Goal: Information Seeking & Learning: Learn about a topic

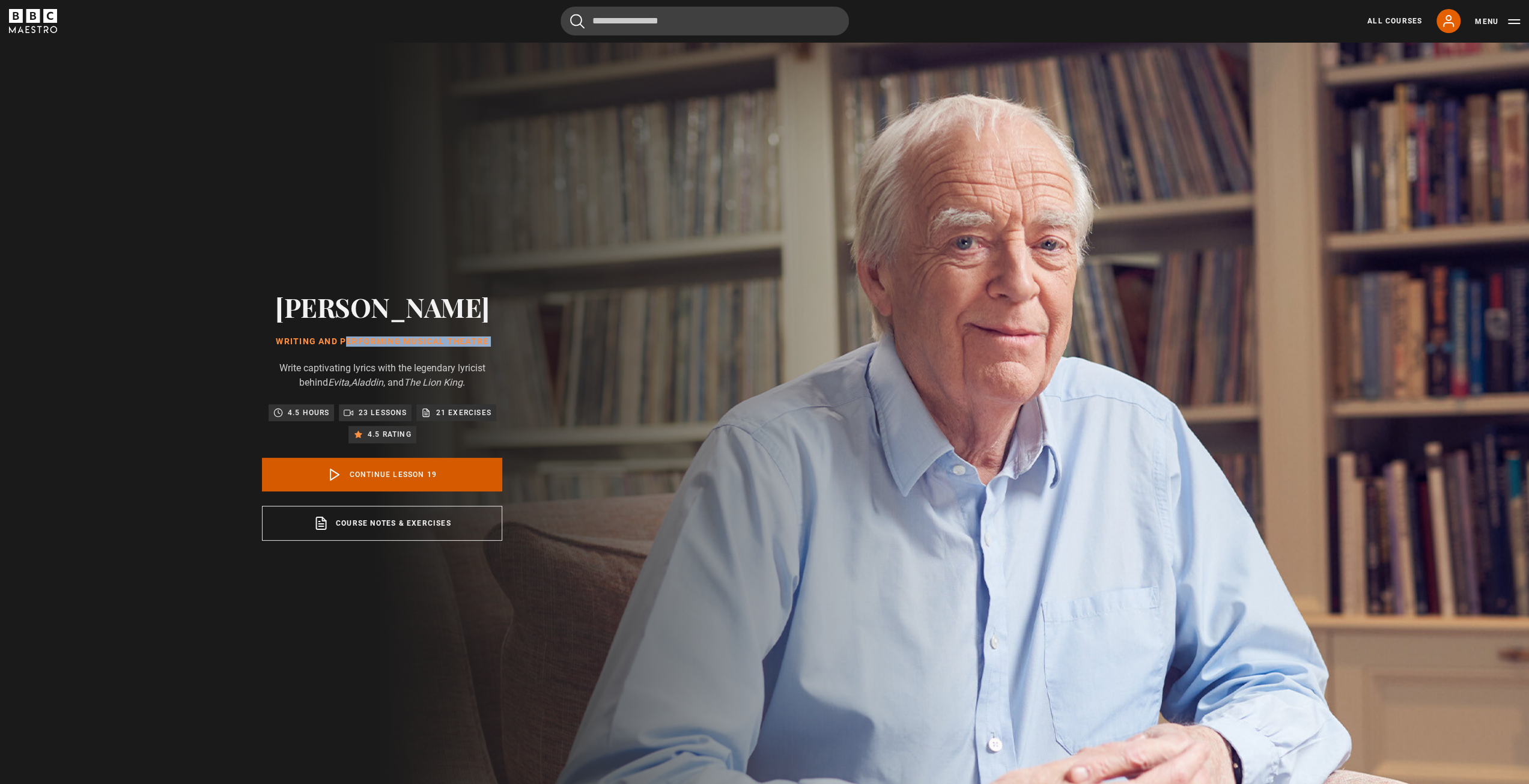
click at [422, 484] on link "Continue lesson 19" at bounding box center [382, 474] width 240 height 33
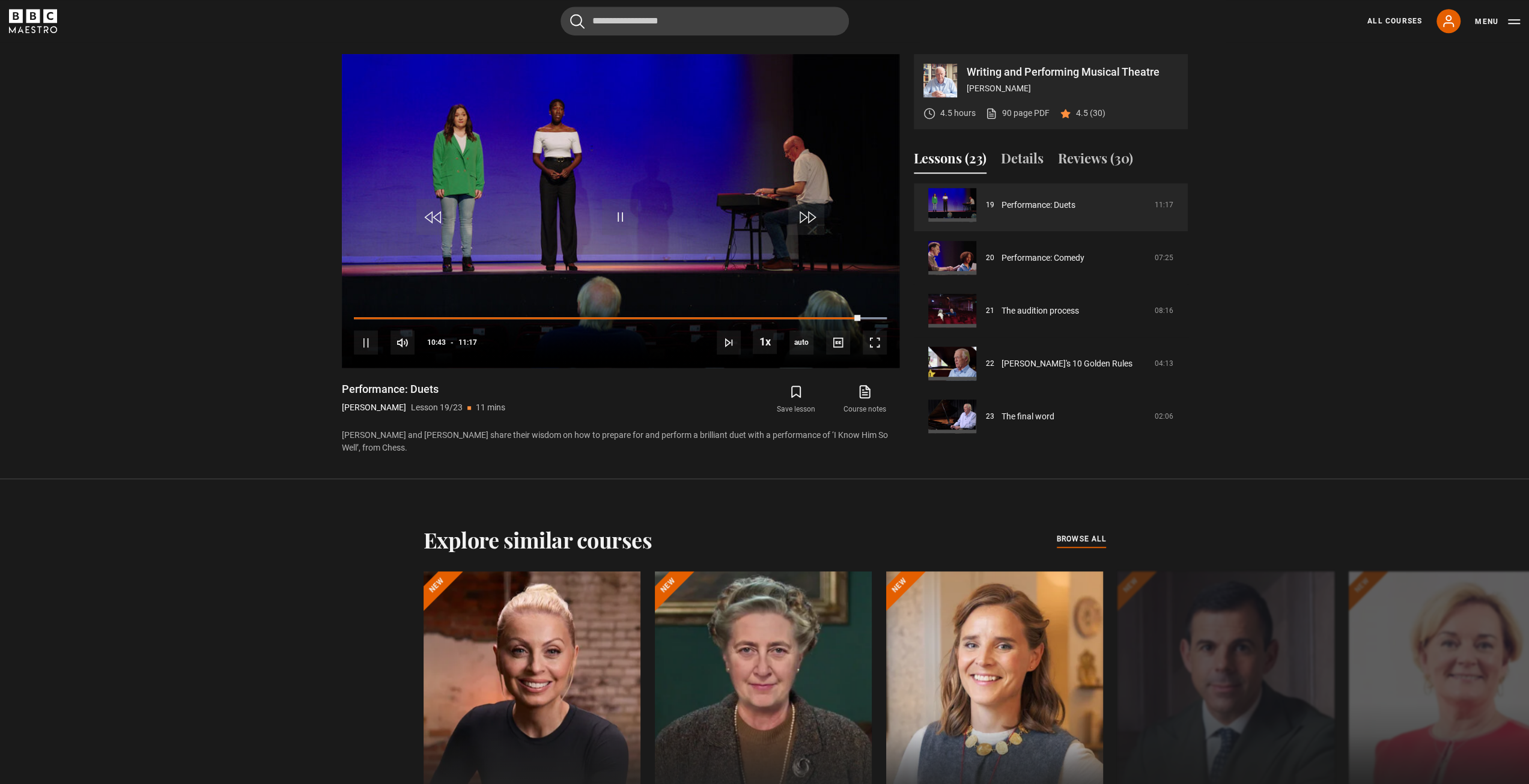
scroll to position [790, 0]
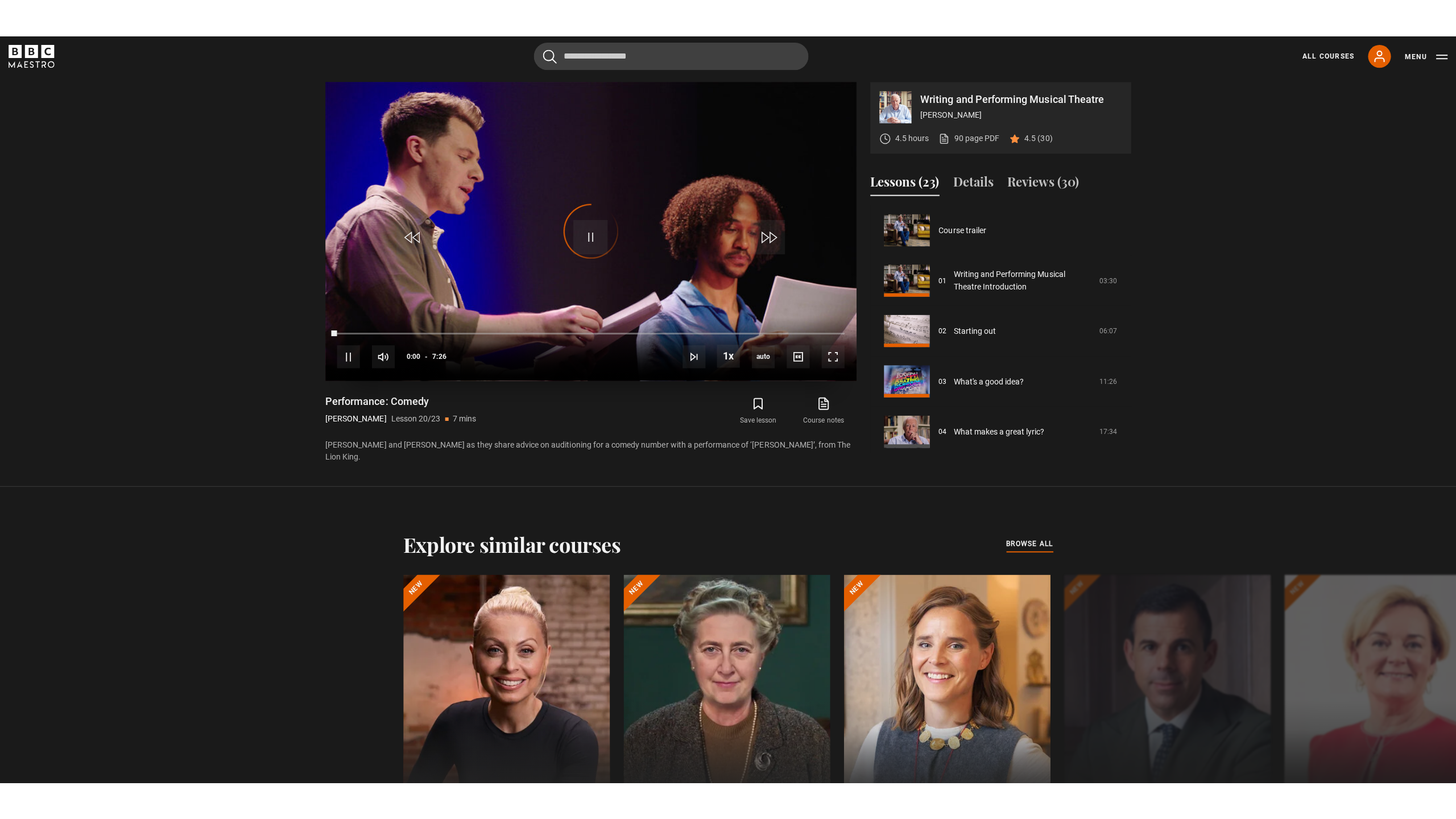
scroll to position [951, 0]
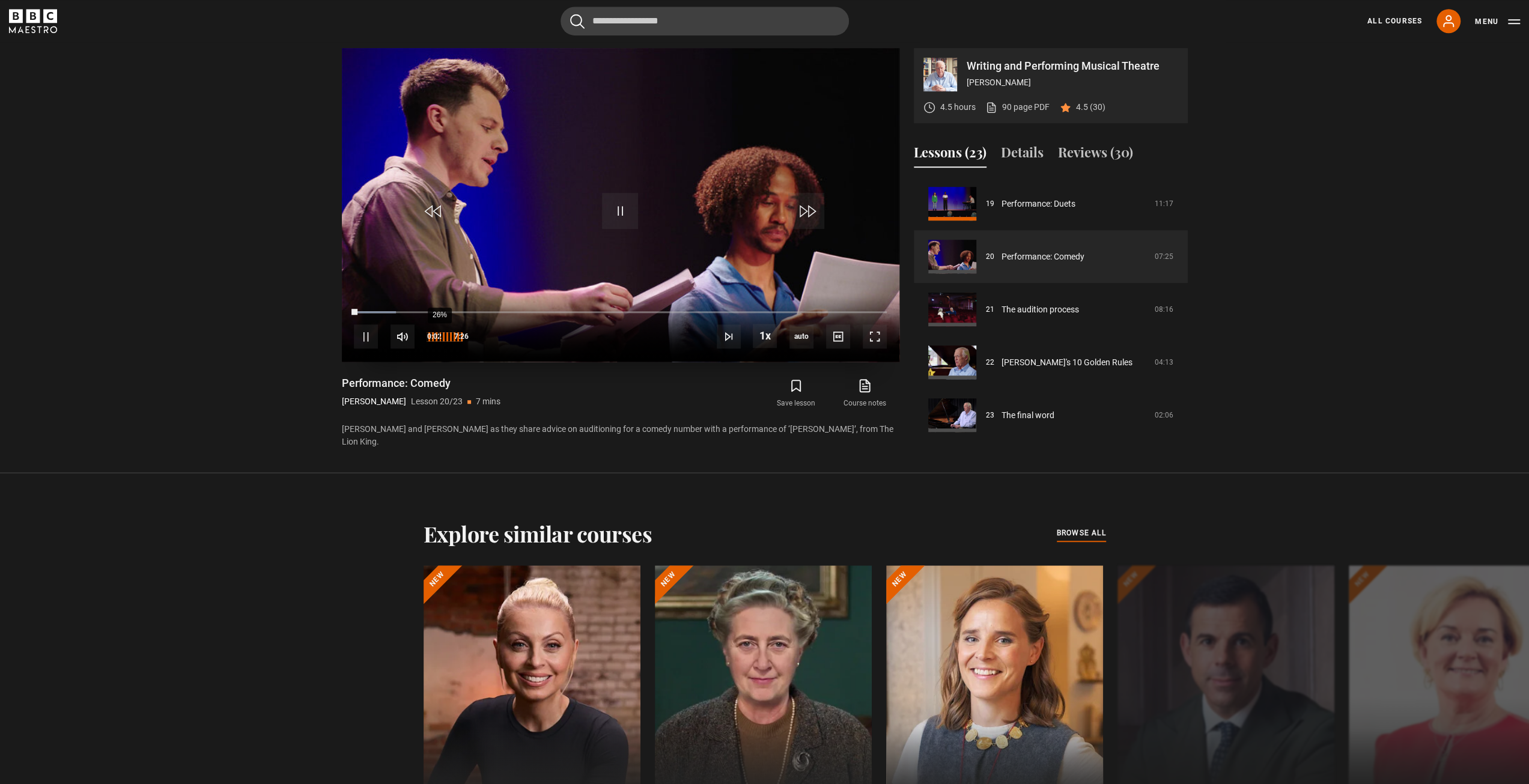
click at [433, 344] on div "26%" at bounding box center [444, 336] width 36 height 24
click at [432, 343] on div "24%" at bounding box center [444, 336] width 36 height 24
click at [871, 347] on span "Video Player" at bounding box center [875, 336] width 24 height 24
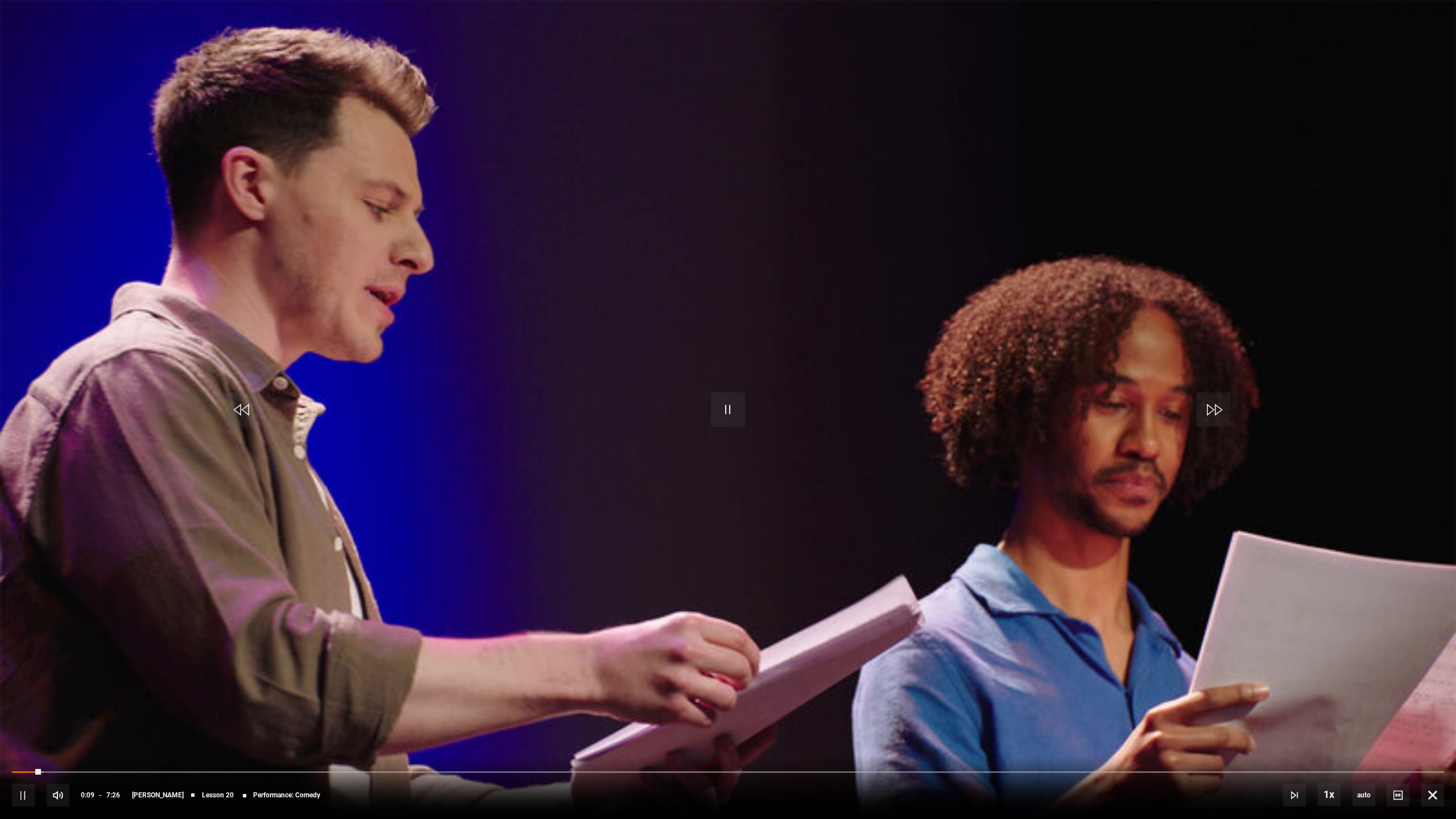
click at [863, 398] on video "Video Player" at bounding box center [728, 410] width 1456 height 819
click at [1056, 355] on video "Video Player" at bounding box center [728, 410] width 1456 height 819
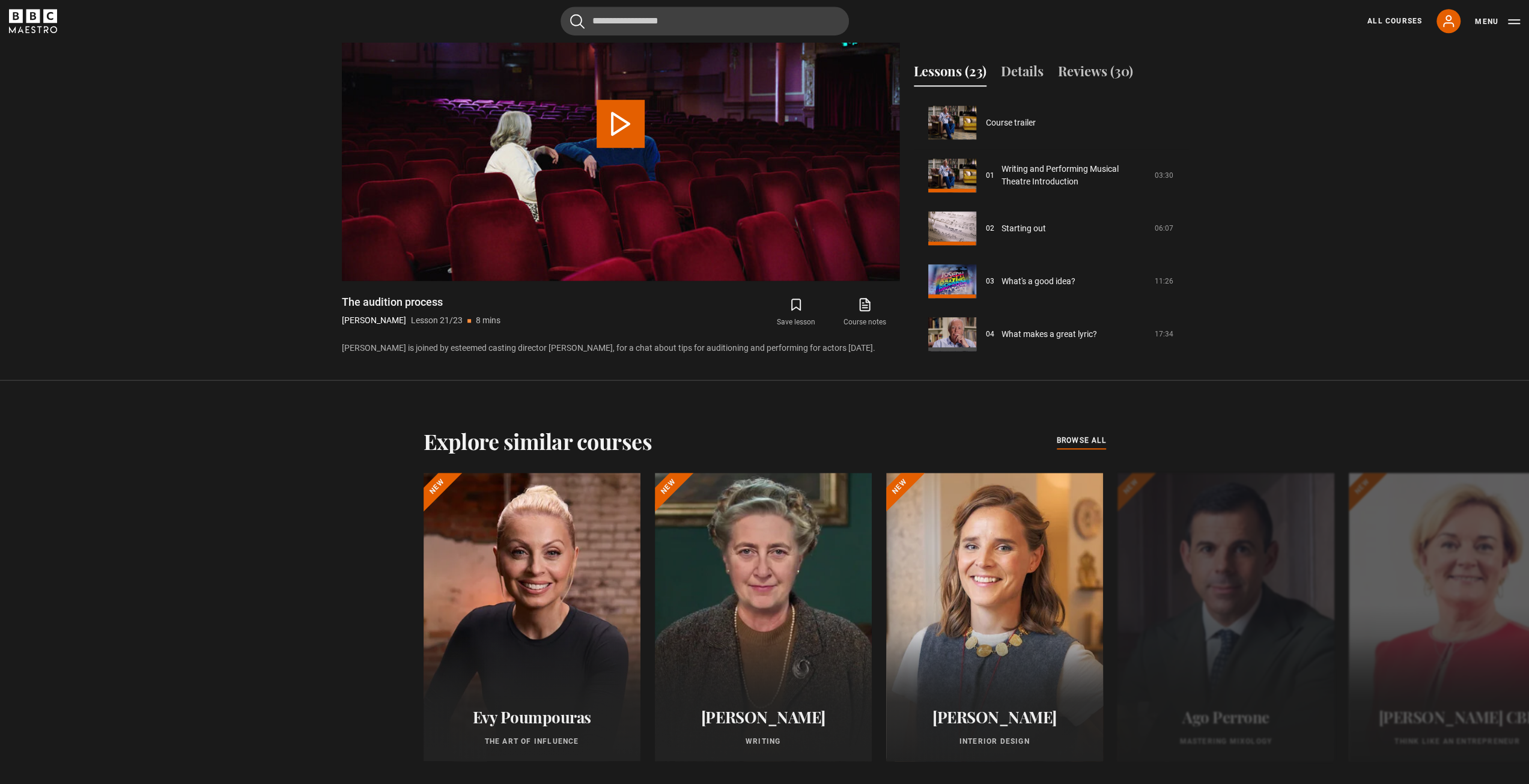
scroll to position [1009, 0]
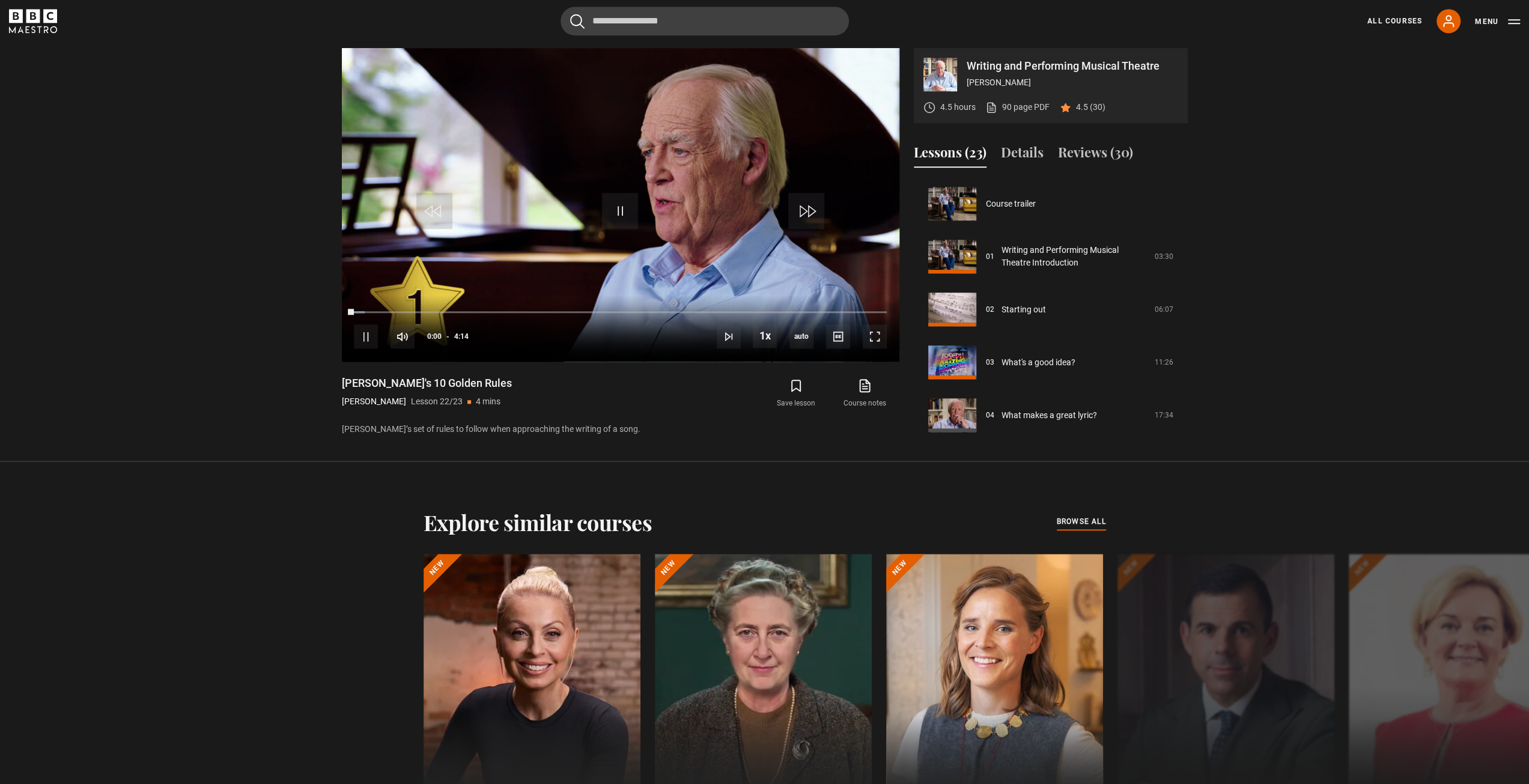
scroll to position [1009, 0]
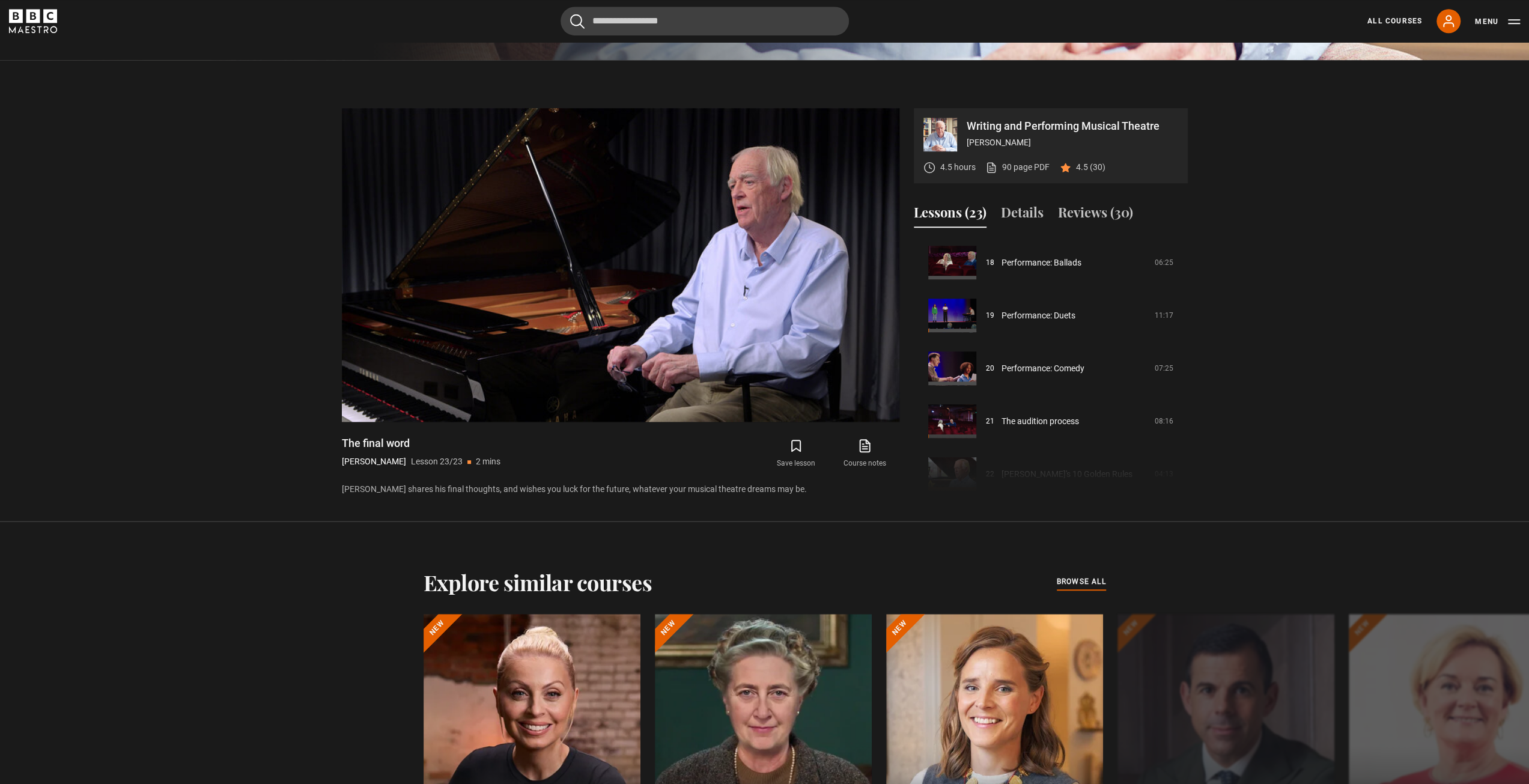
scroll to position [829, 0]
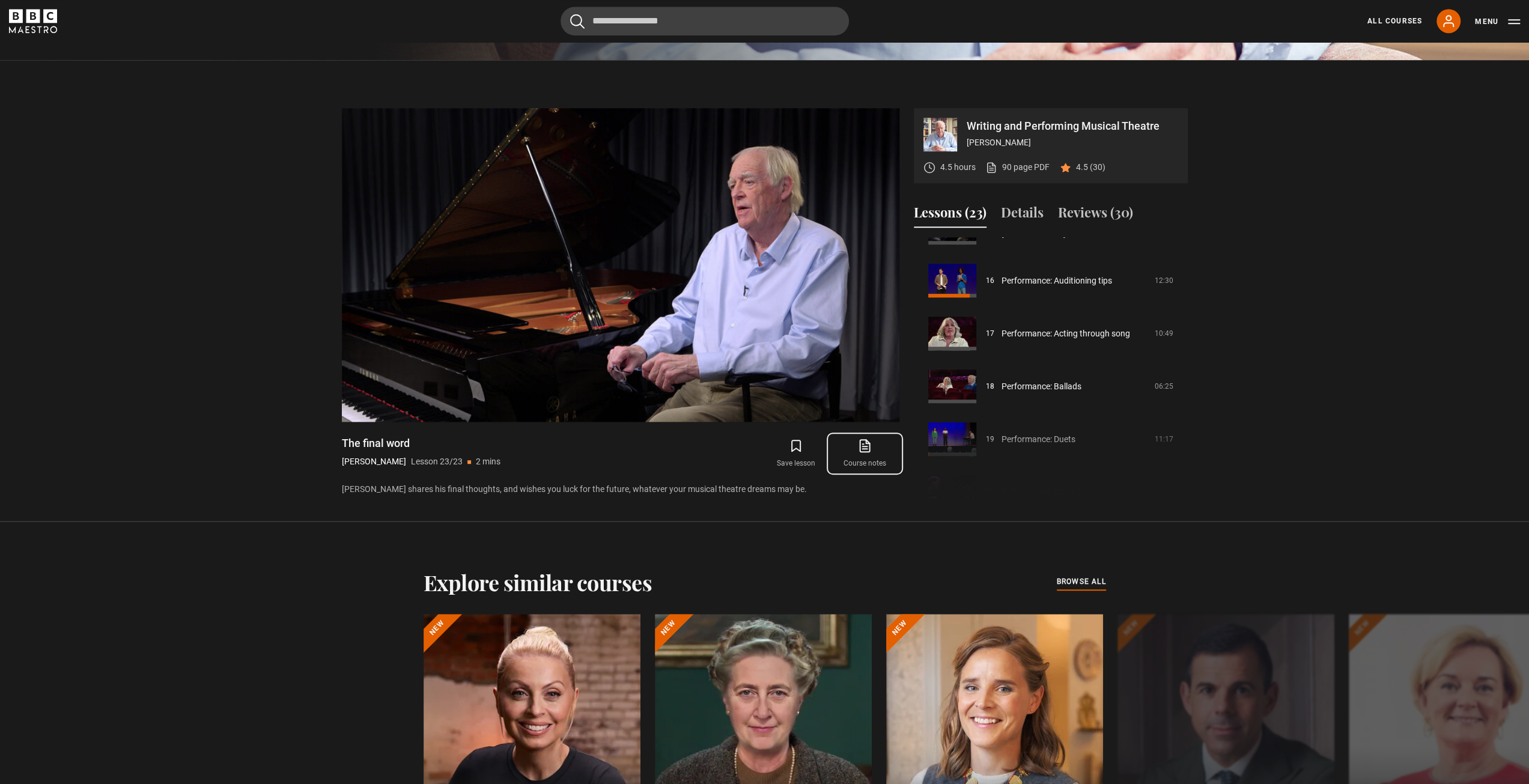
click at [858, 441] on icon at bounding box center [865, 446] width 15 height 15
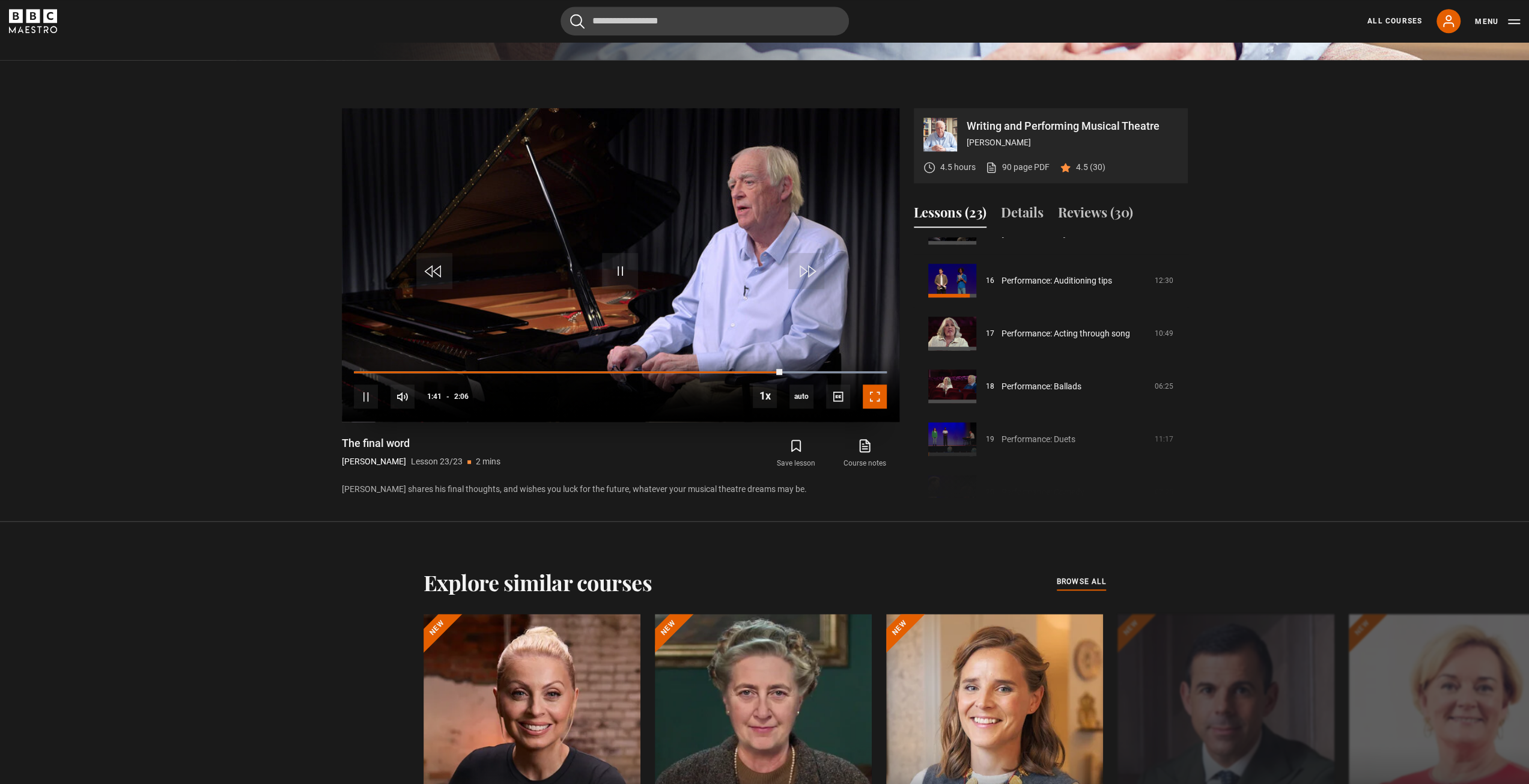
click at [875, 398] on span "Video Player" at bounding box center [875, 396] width 24 height 24
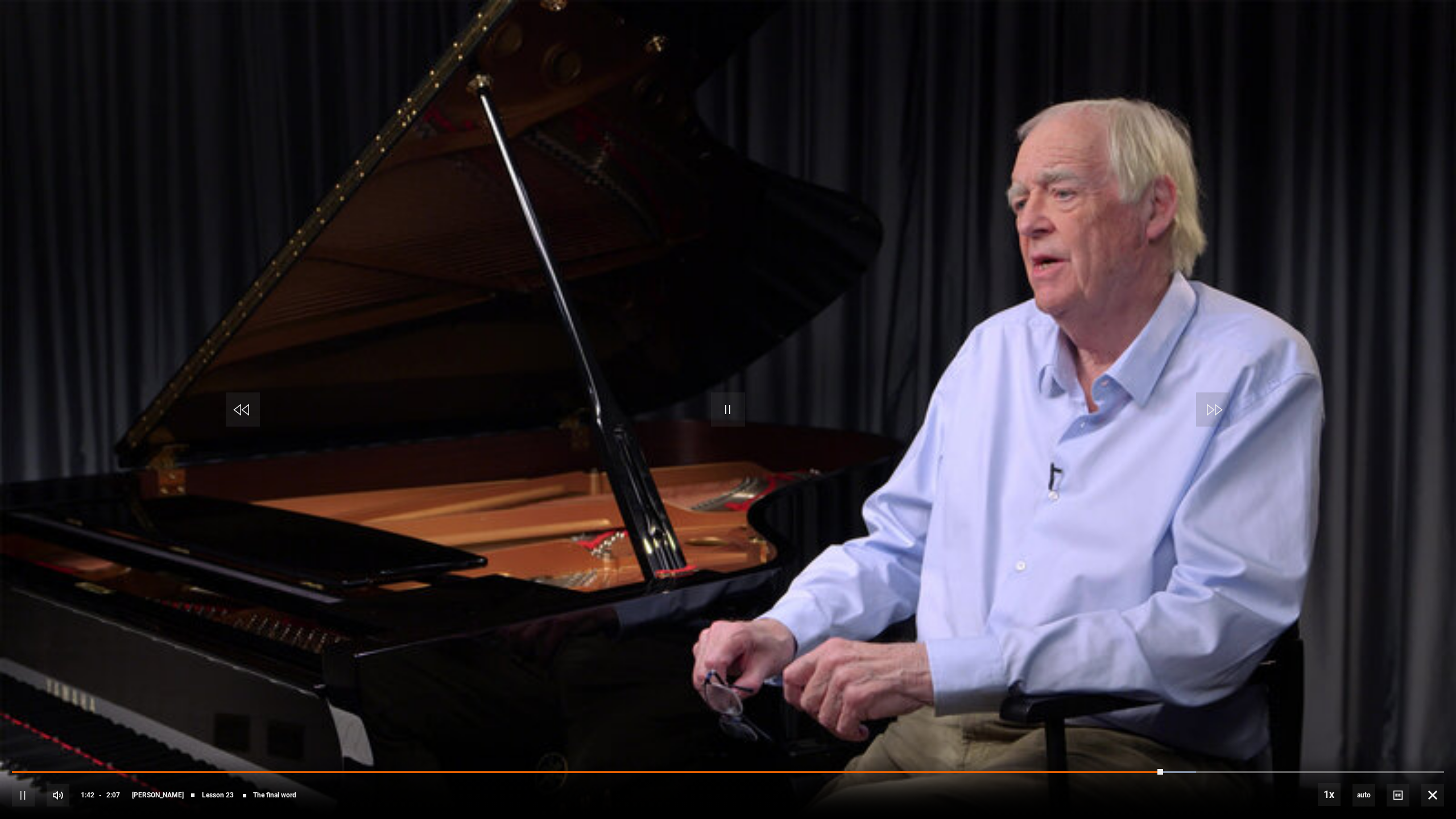
click at [1057, 366] on video "Video Player" at bounding box center [728, 410] width 1456 height 819
click at [1056, 363] on video "Video Player" at bounding box center [728, 410] width 1456 height 819
click at [1422, 742] on span "Video Player" at bounding box center [1433, 795] width 23 height 23
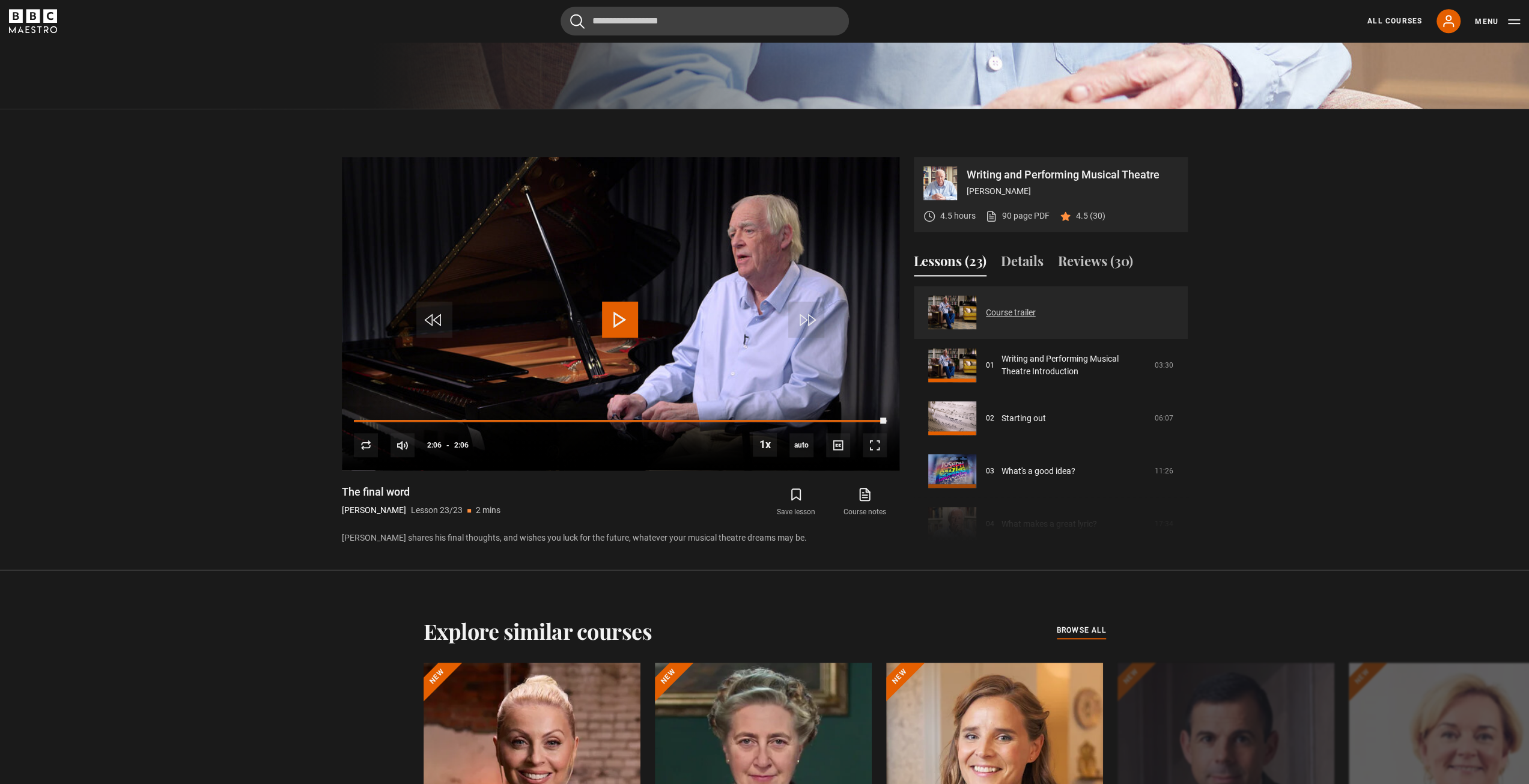
scroll to position [670, 0]
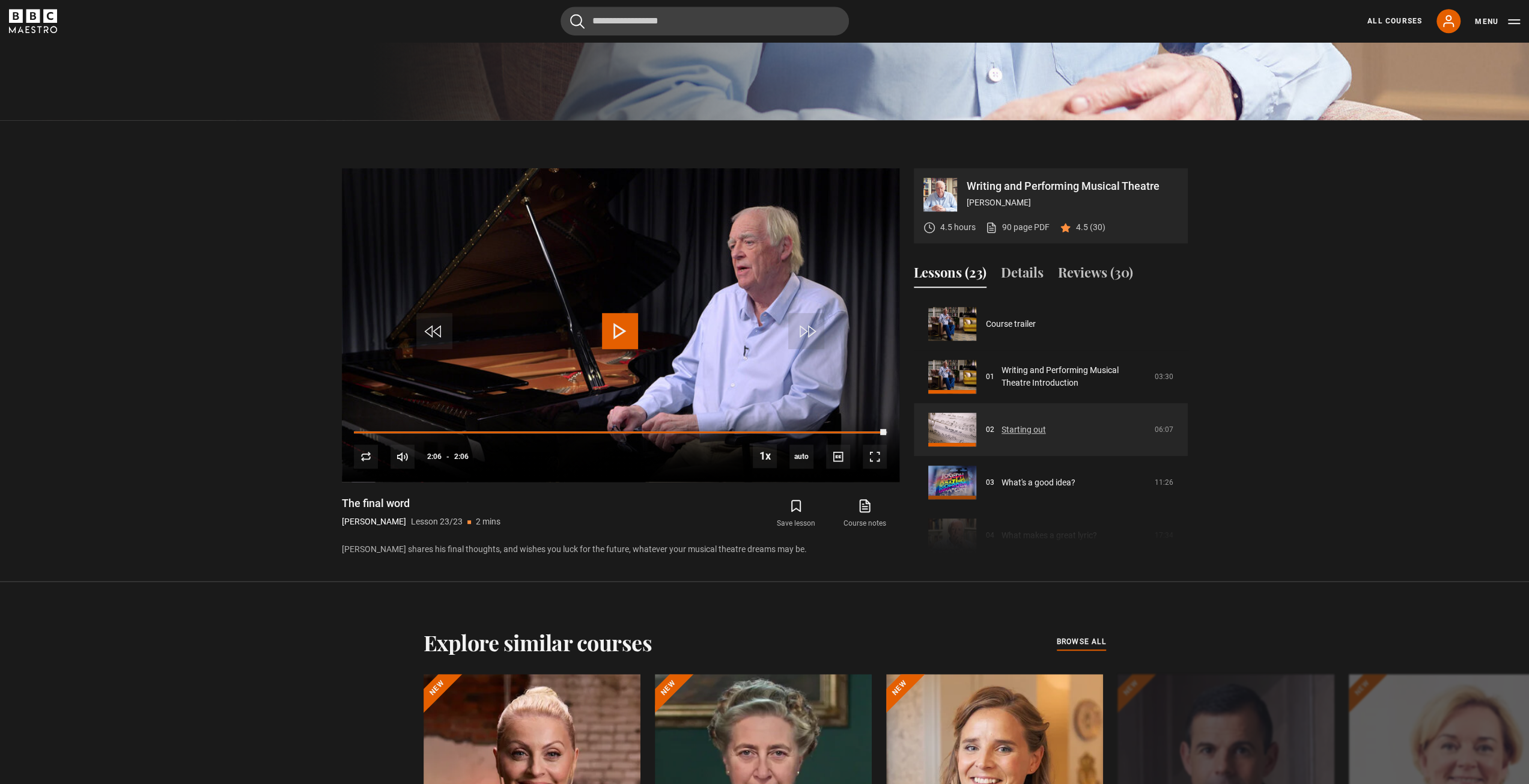
click at [1023, 430] on link "Starting out" at bounding box center [1024, 430] width 45 height 13
click at [623, 336] on span "Video Player" at bounding box center [620, 331] width 36 height 36
click at [1002, 423] on link "Starting out" at bounding box center [1024, 430] width 45 height 13
click at [1009, 430] on link "Starting out" at bounding box center [1024, 430] width 45 height 13
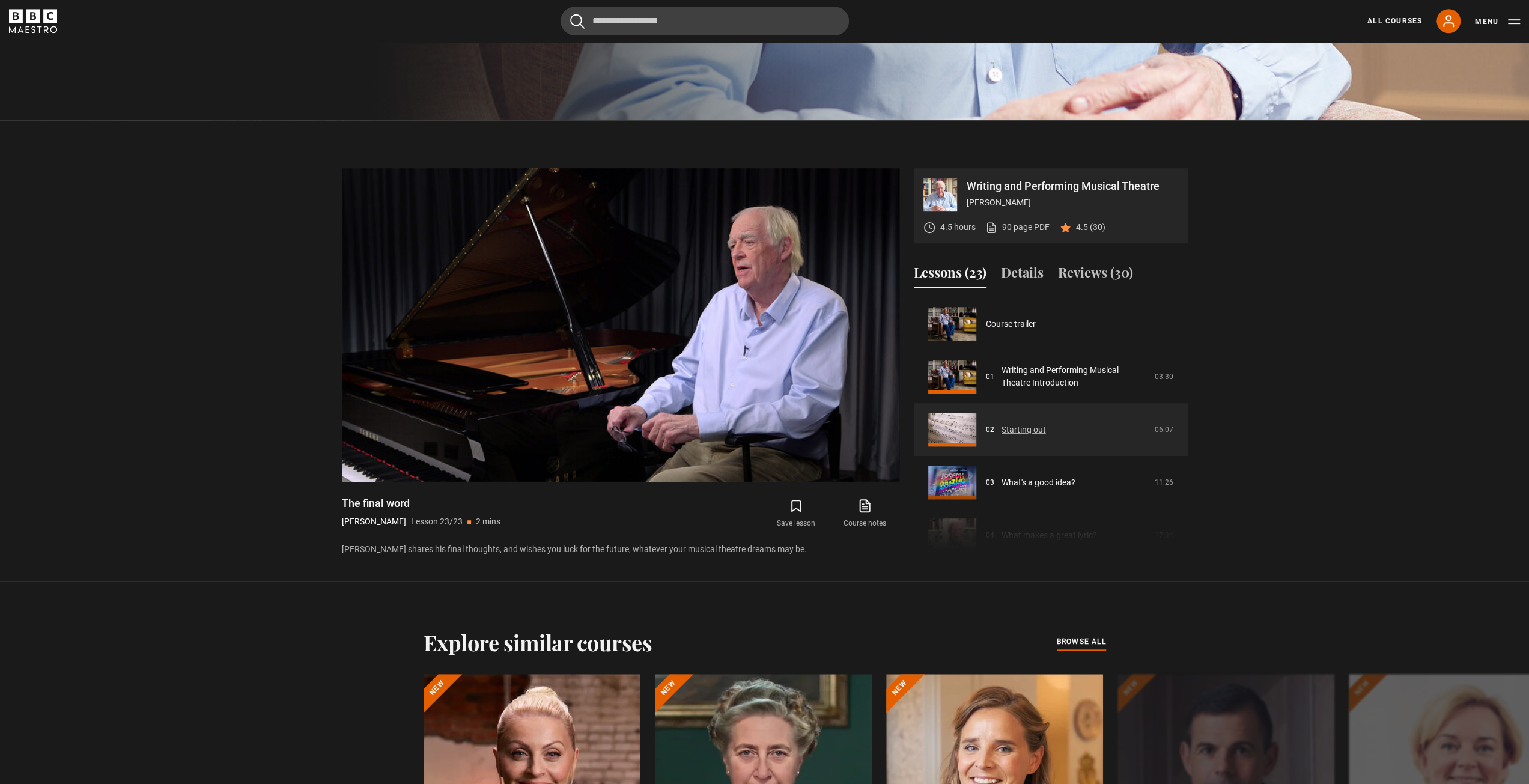
click at [1030, 427] on link "Starting out" at bounding box center [1024, 430] width 45 height 13
click at [1029, 430] on link "Starting out" at bounding box center [1024, 430] width 45 height 13
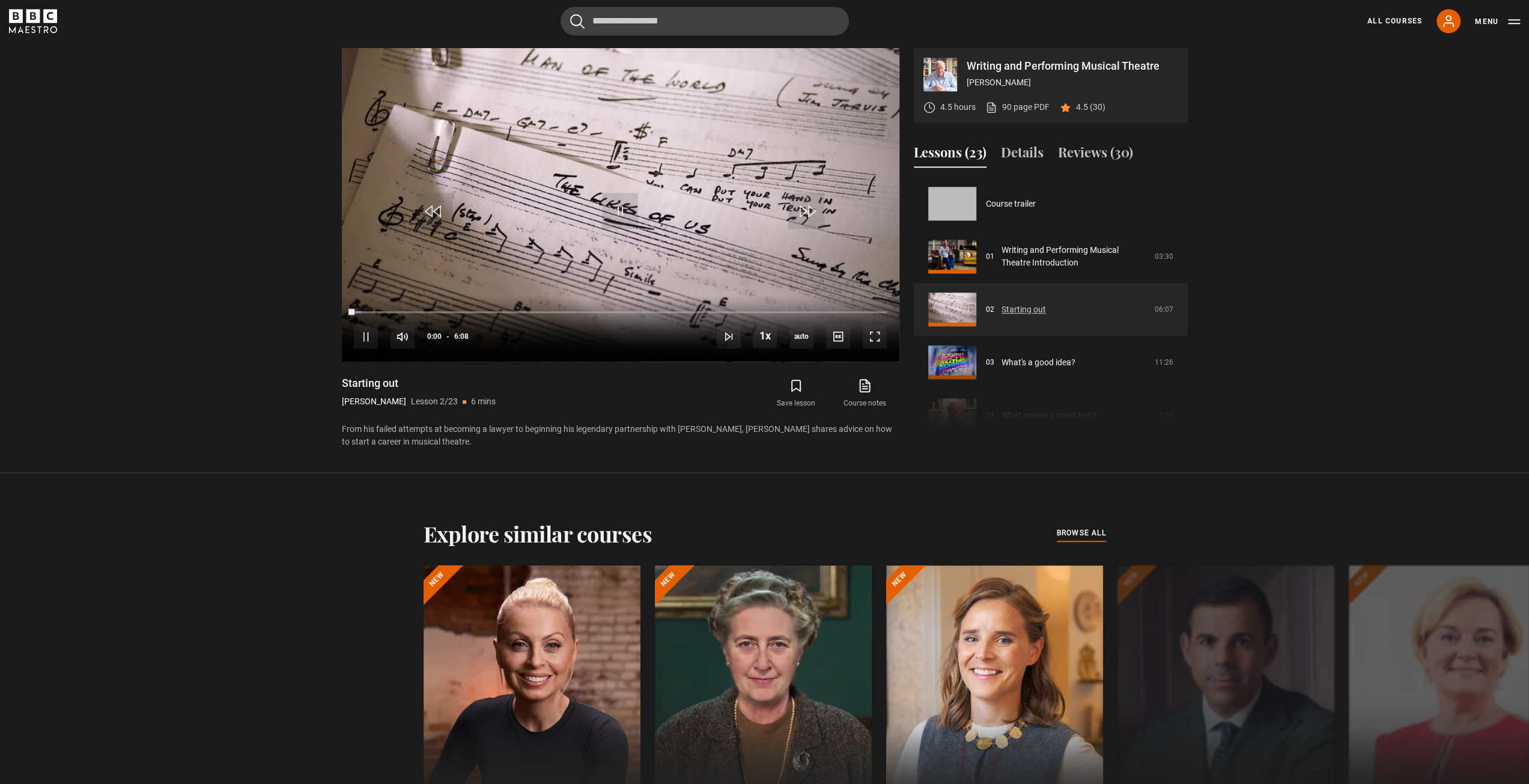
scroll to position [53, 0]
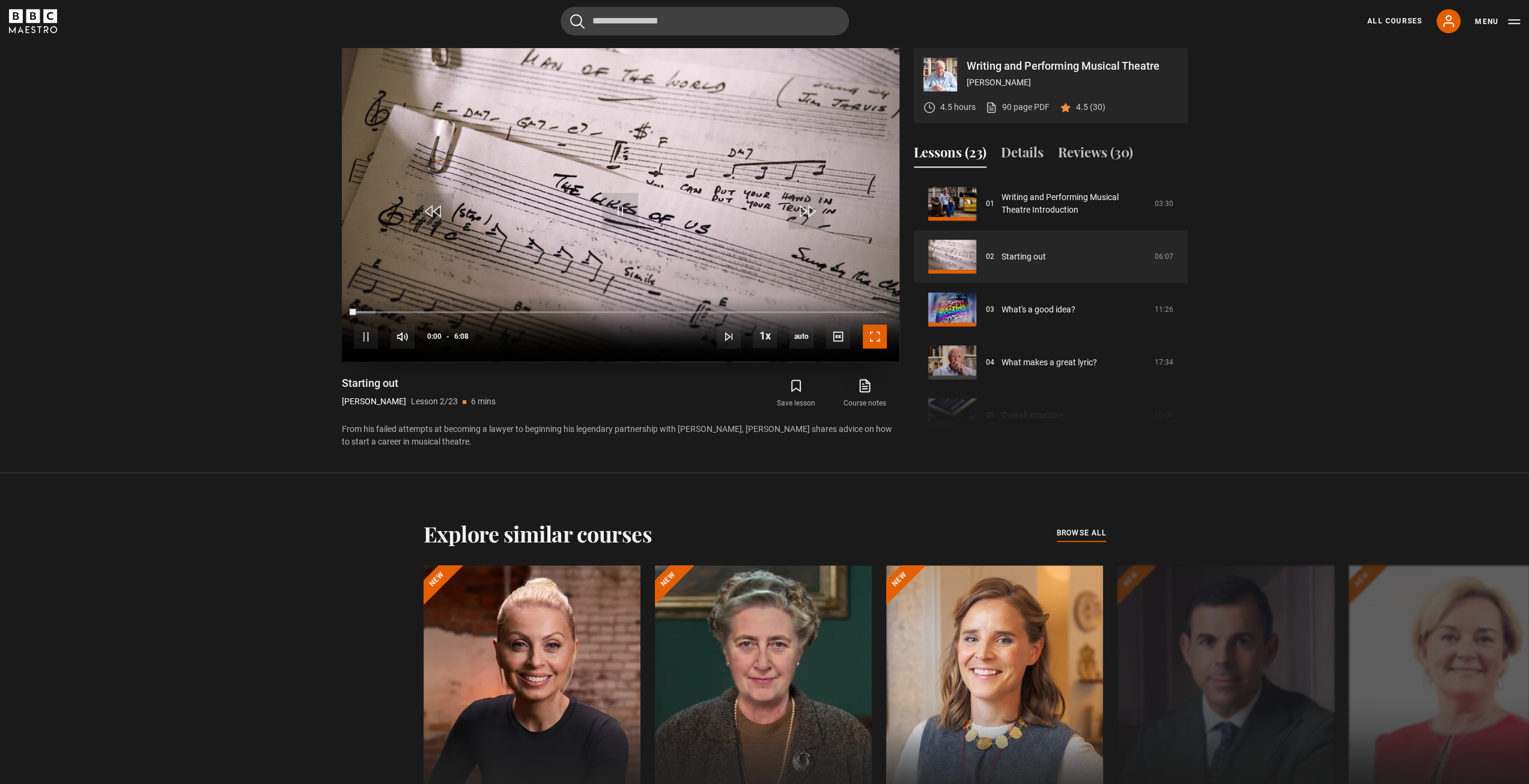
click at [872, 346] on span "Video Player" at bounding box center [875, 336] width 24 height 24
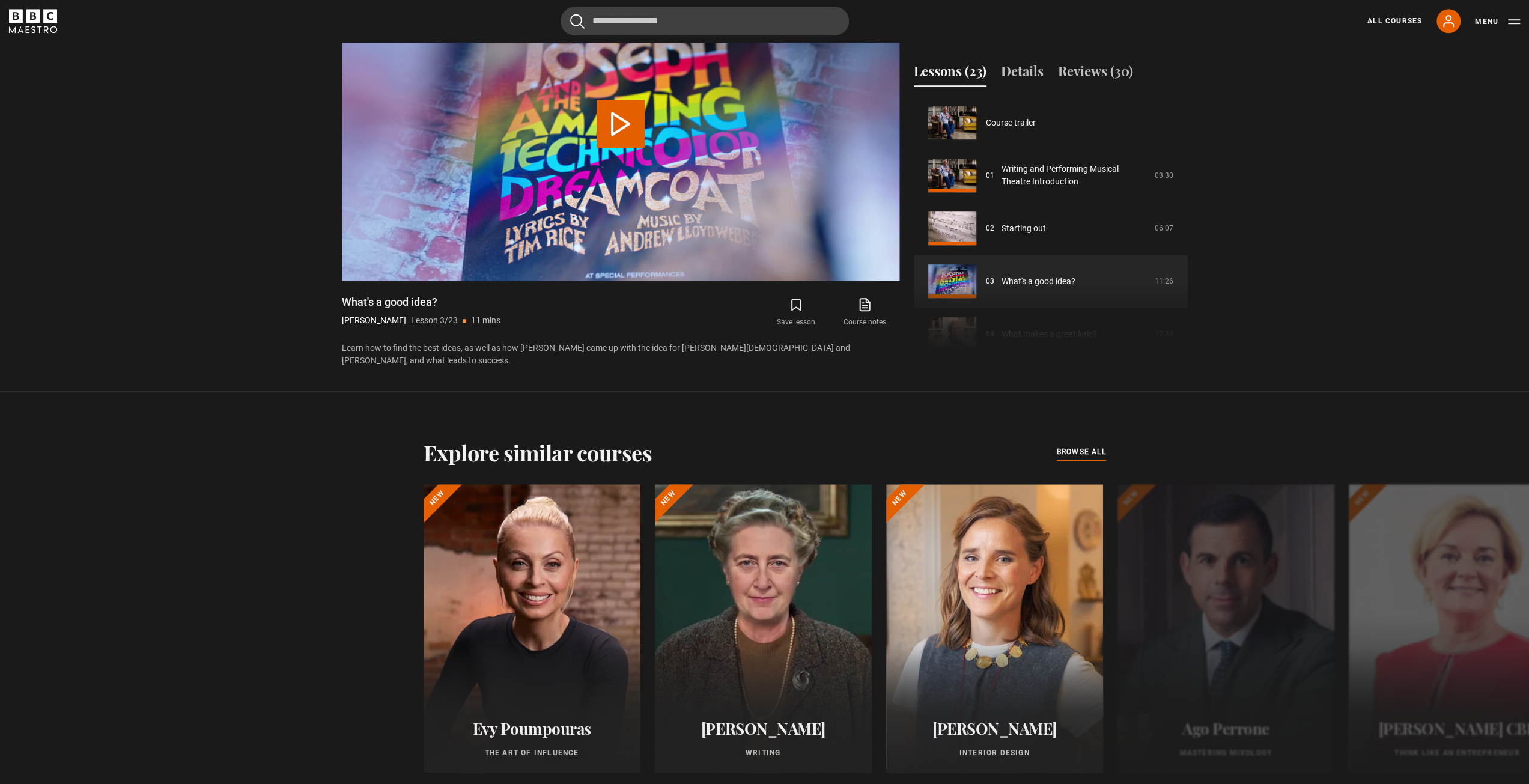
scroll to position [106, 0]
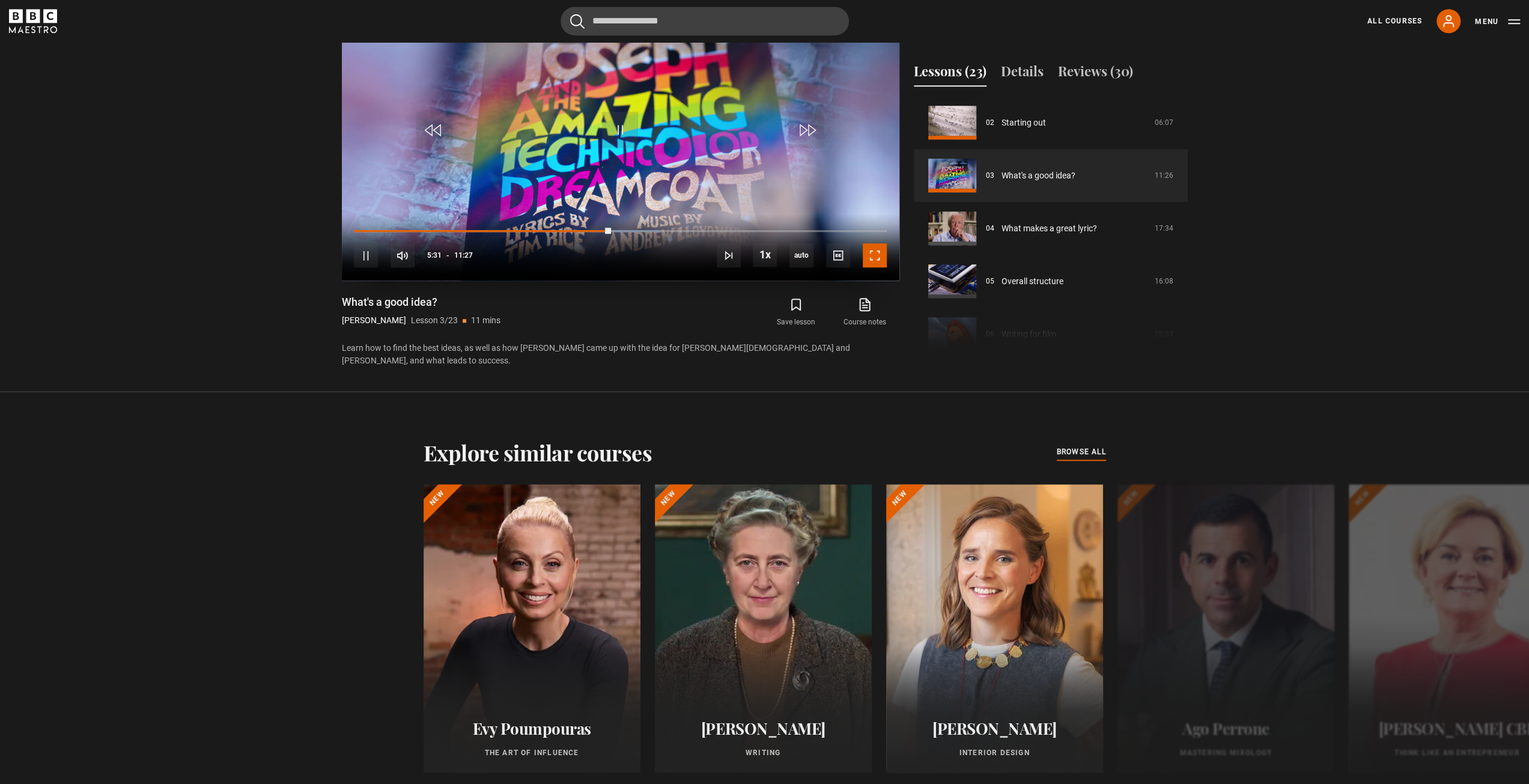
click at [864, 253] on span "Video Player" at bounding box center [875, 255] width 24 height 24
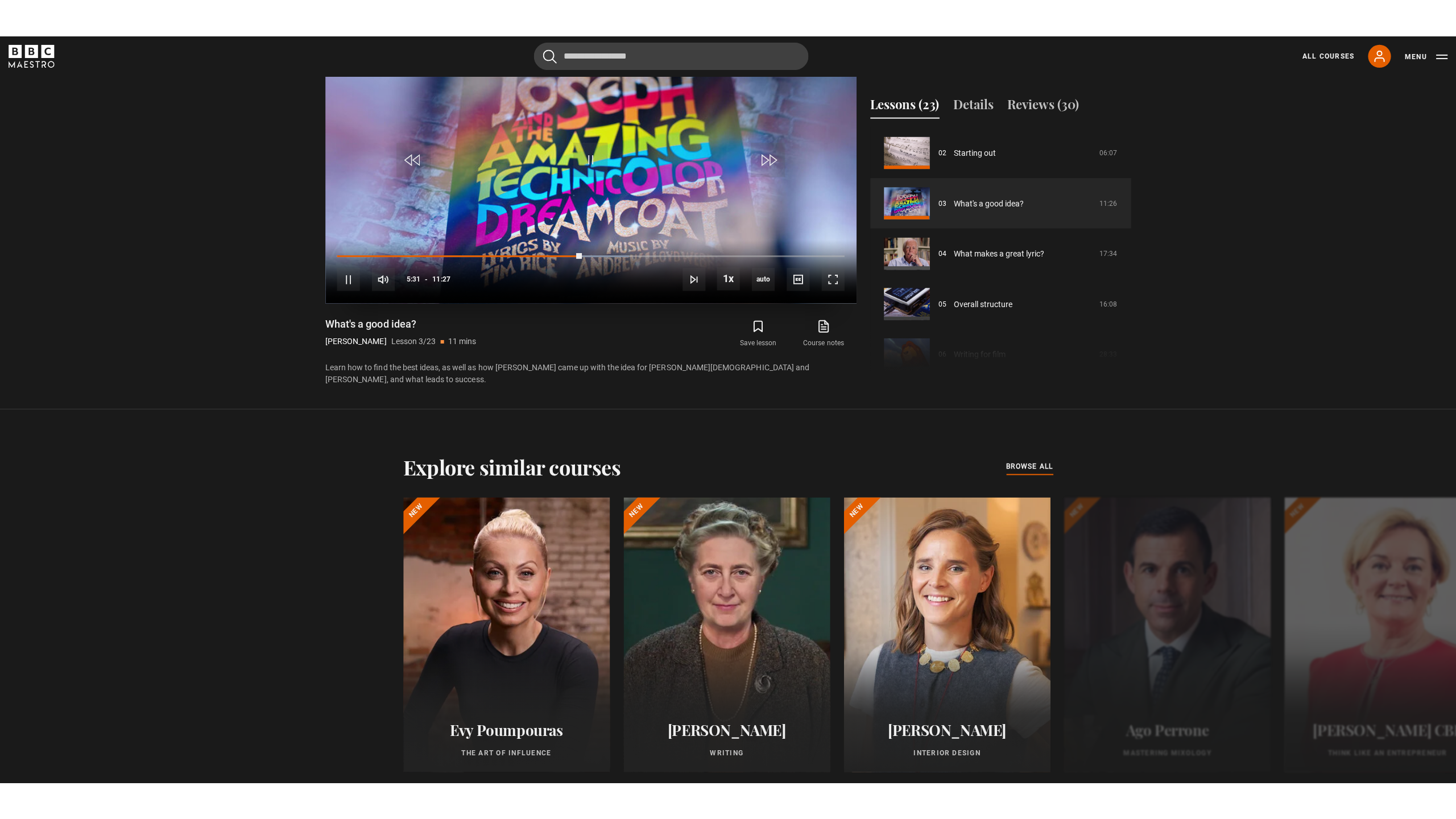
scroll to position [793, 0]
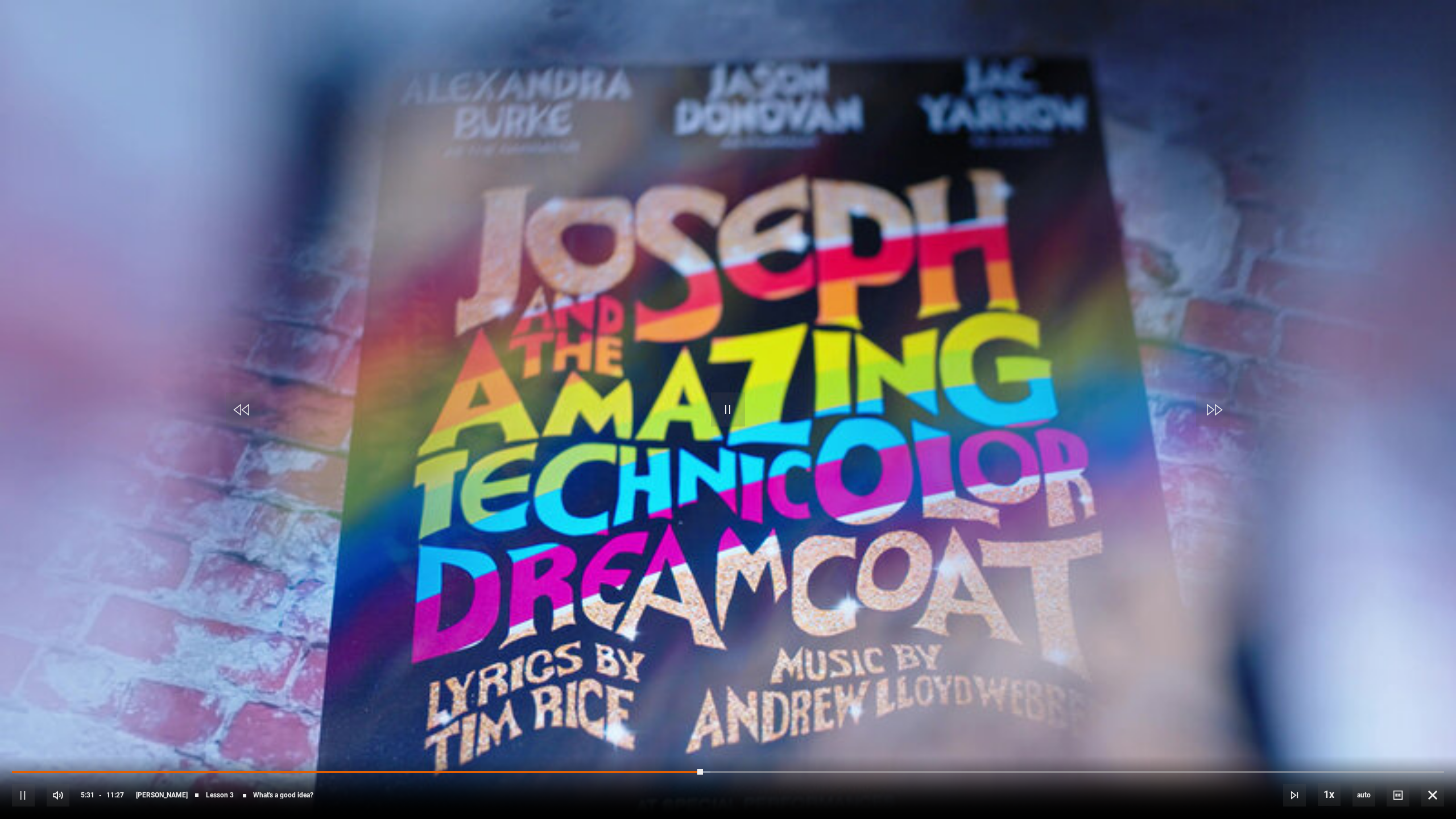
click at [1287, 351] on video "Video Player" at bounding box center [728, 410] width 1456 height 819
click at [1199, 290] on video "Video Player" at bounding box center [728, 410] width 1456 height 819
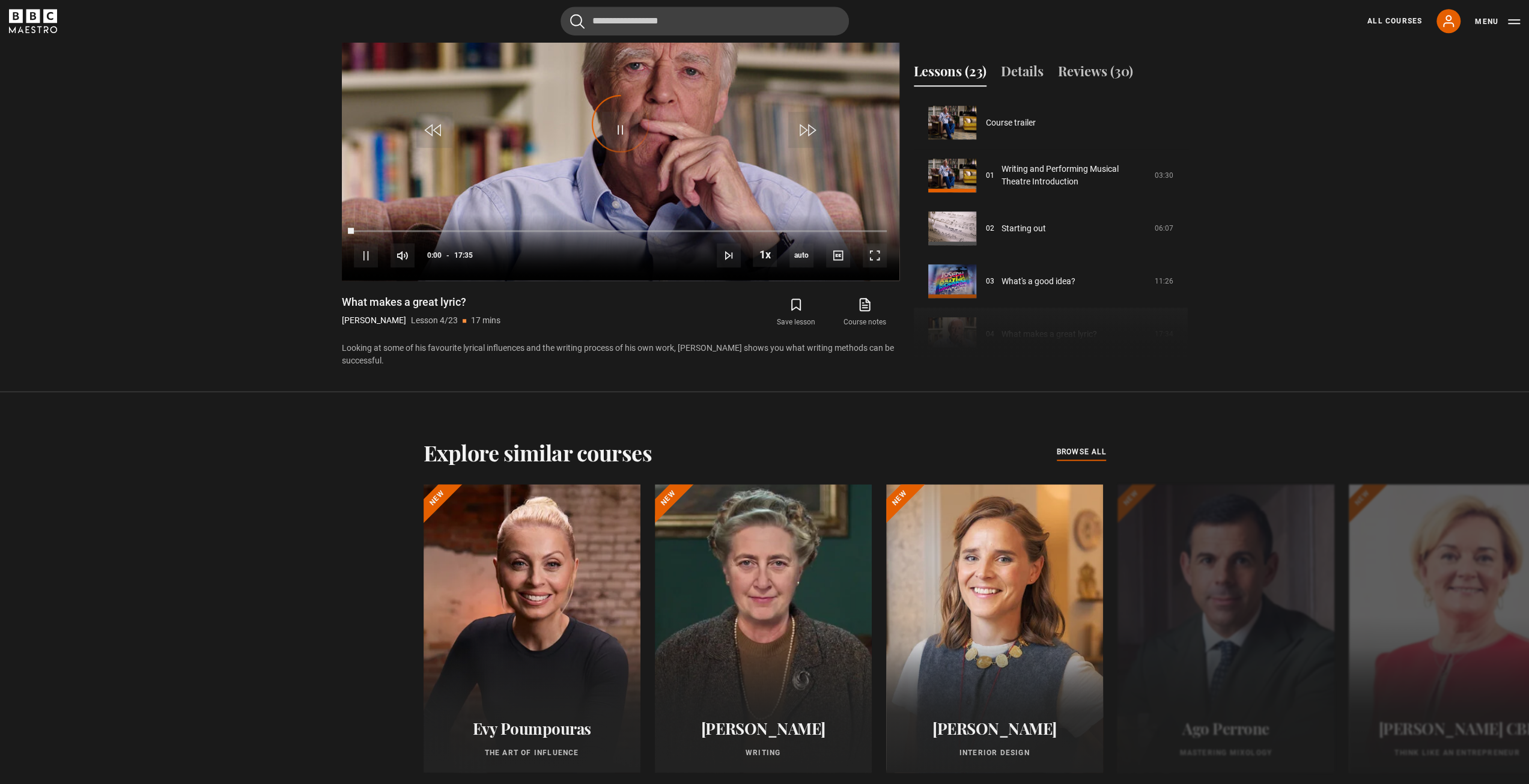
scroll to position [159, 0]
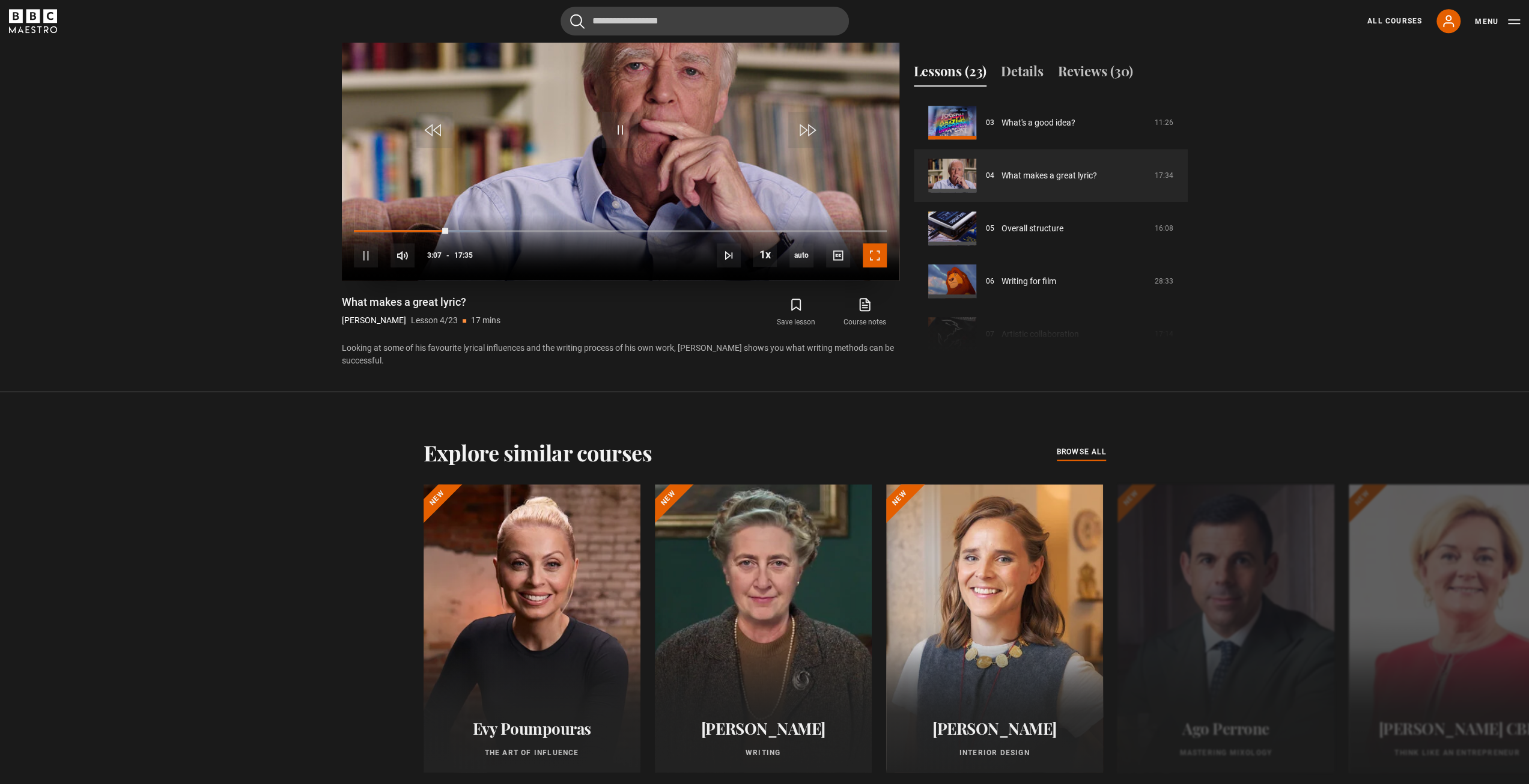
click at [879, 251] on span "Video Player" at bounding box center [875, 255] width 24 height 24
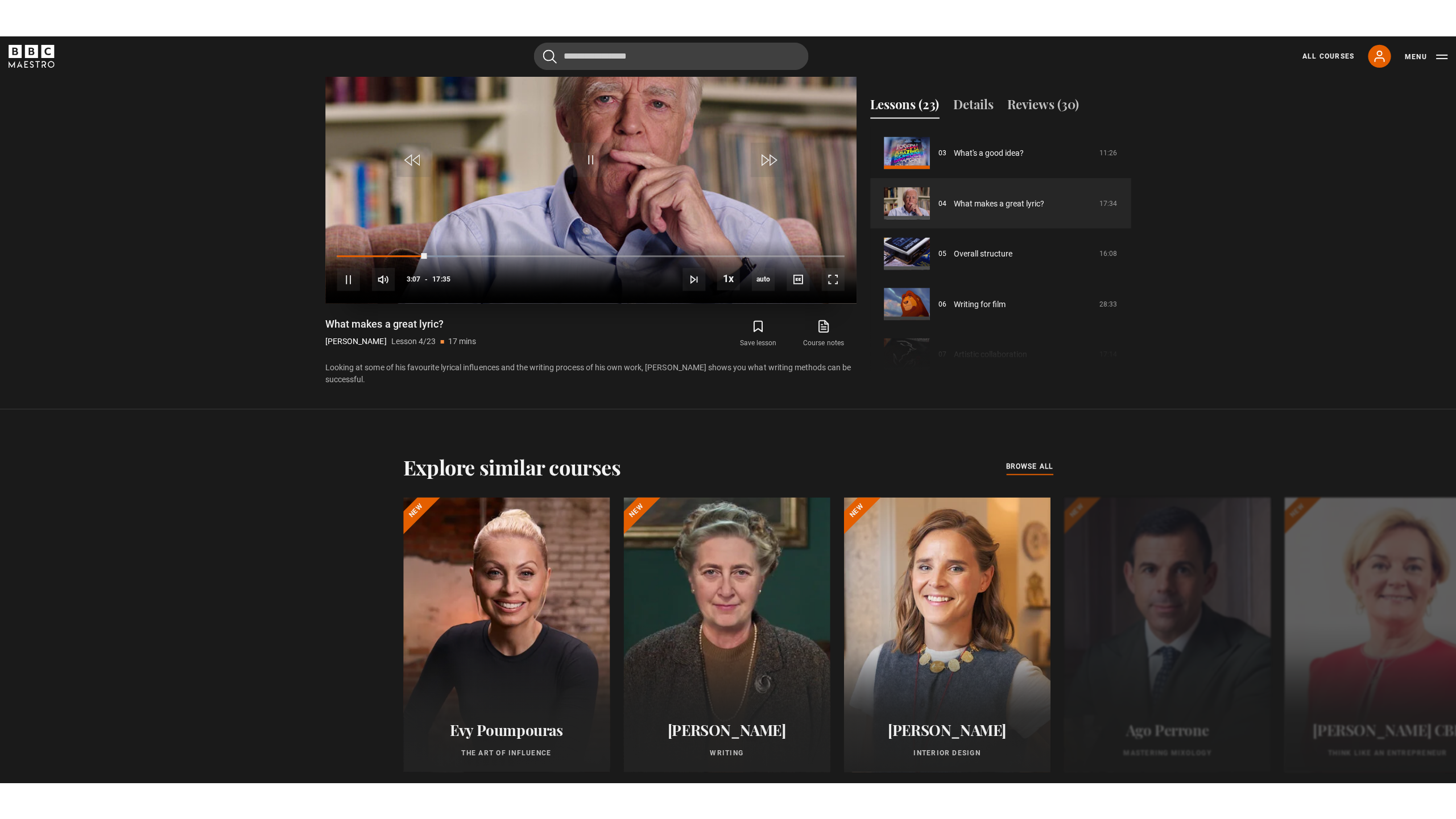
scroll to position [793, 0]
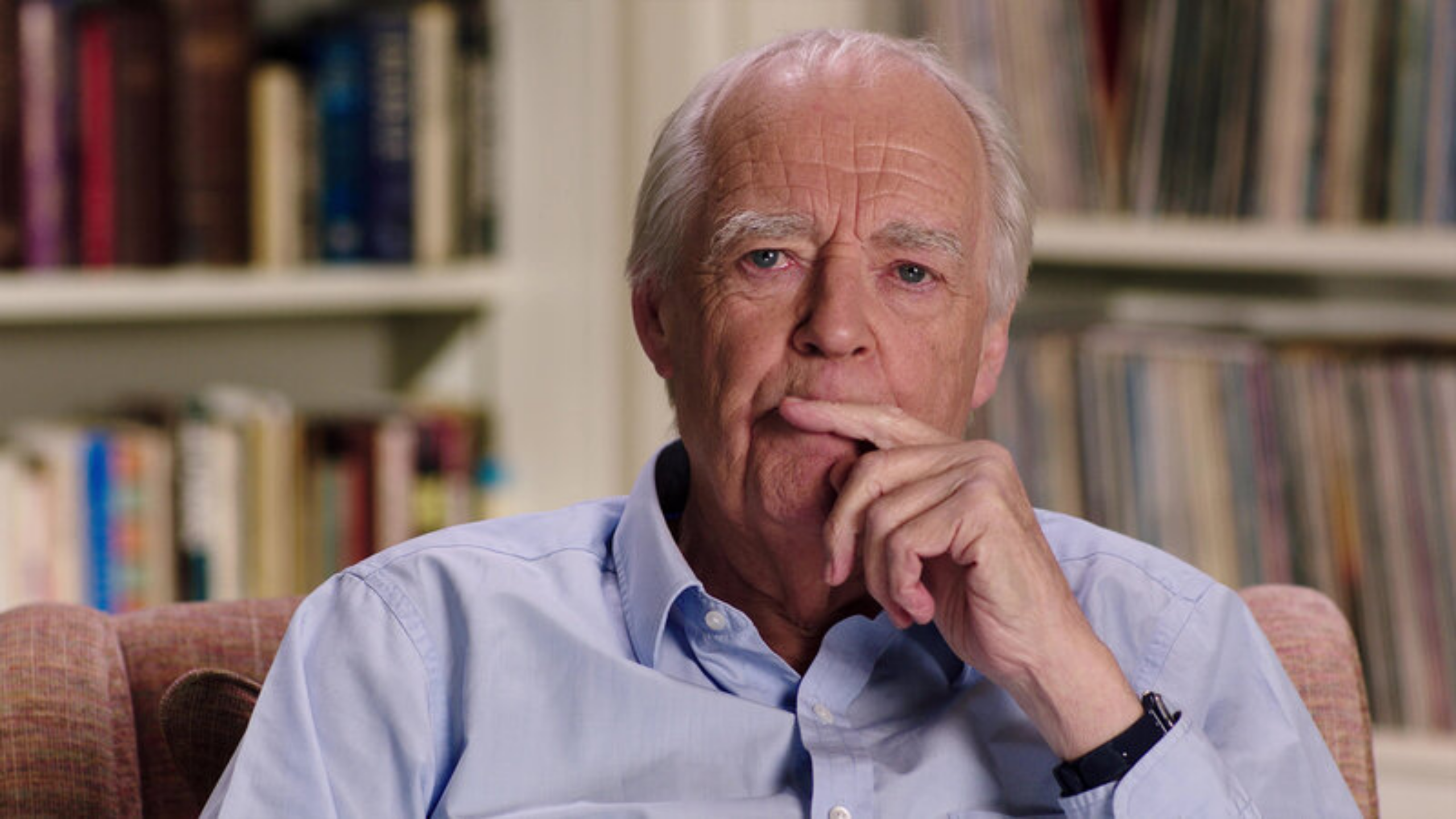
click at [1196, 392] on button "10s Skip Forward 10 seconds" at bounding box center [1213, 410] width 34 height 34
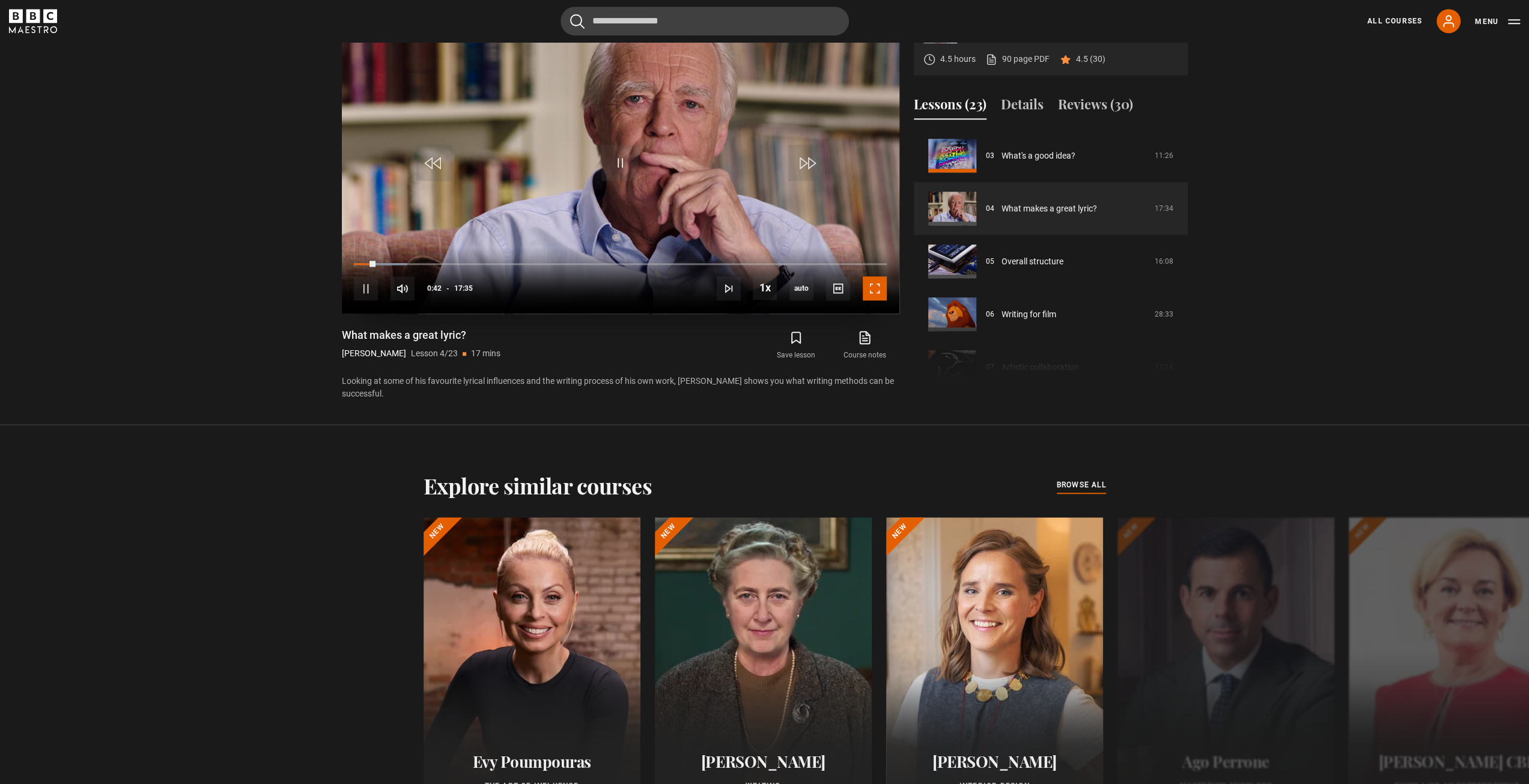
click at [874, 291] on span "Video Player" at bounding box center [875, 288] width 24 height 24
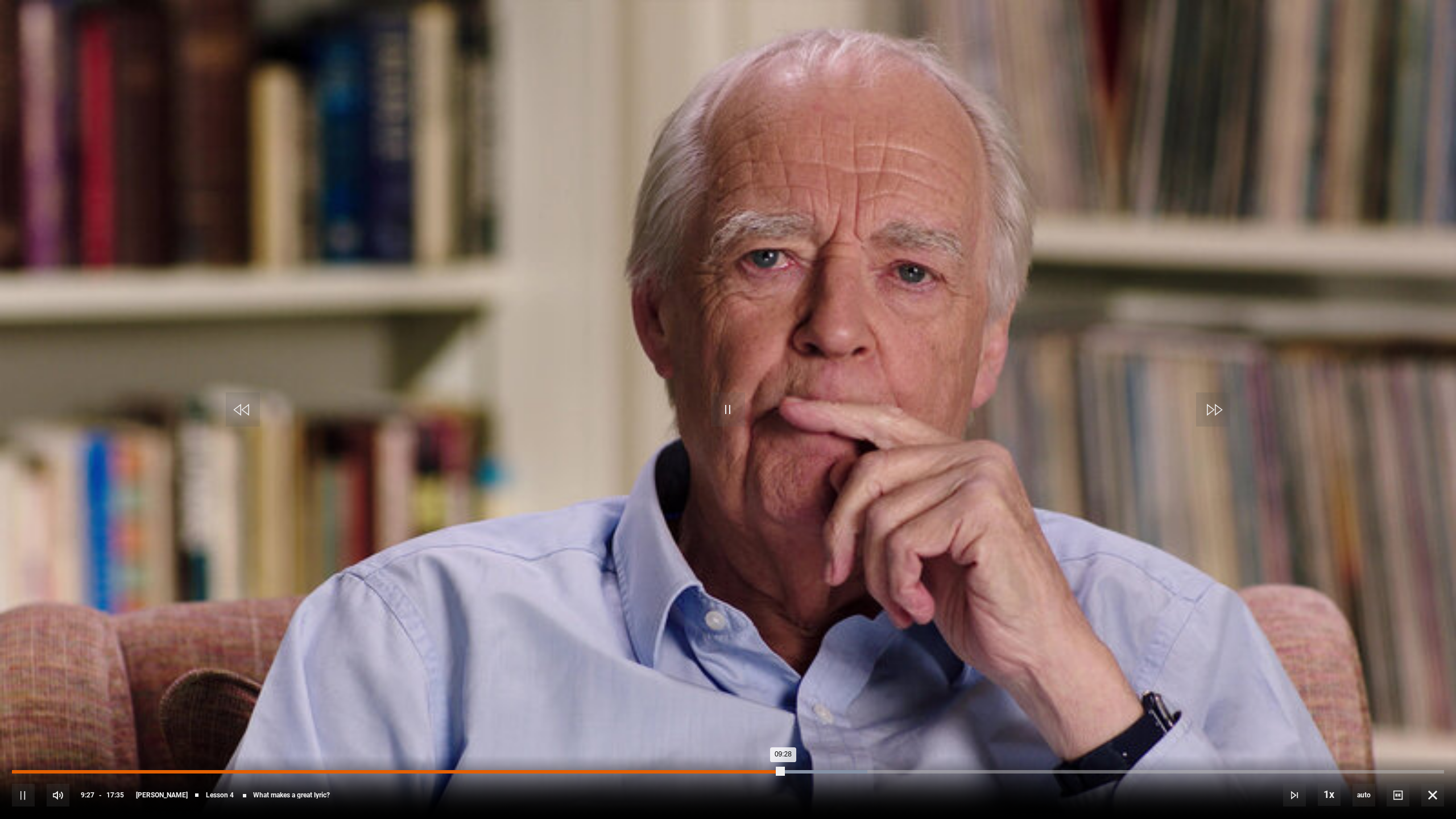
click at [779, 742] on div "09:28" at bounding box center [398, 772] width 772 height 3
click at [778, 742] on div "09:26" at bounding box center [396, 772] width 768 height 3
click at [774, 742] on div "09:24" at bounding box center [396, 772] width 768 height 3
click at [772, 742] on div "09:21" at bounding box center [393, 772] width 763 height 3
click at [858, 698] on video "Video Player" at bounding box center [728, 410] width 1456 height 819
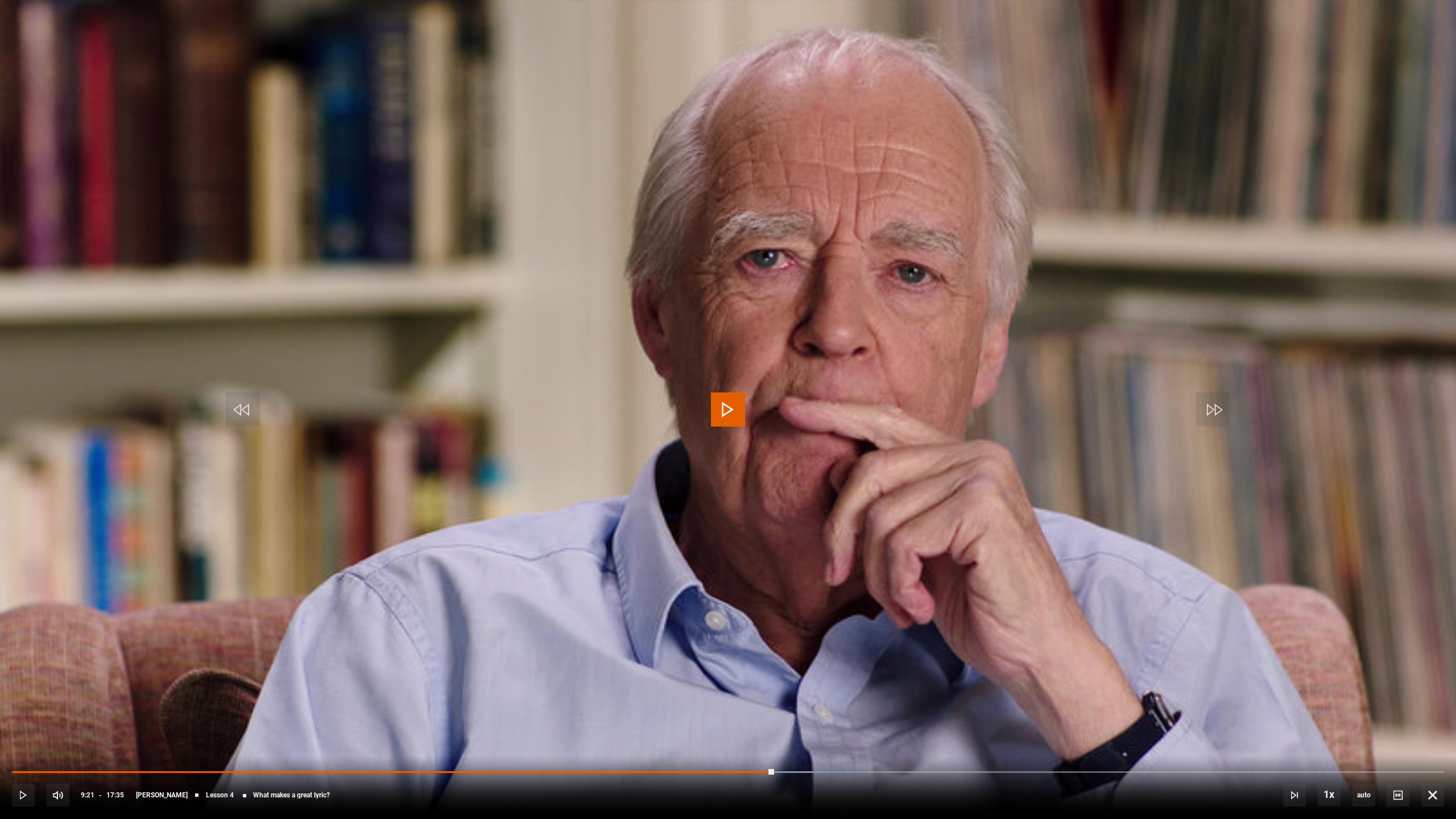
click at [859, 688] on video "Video Player" at bounding box center [728, 410] width 1456 height 819
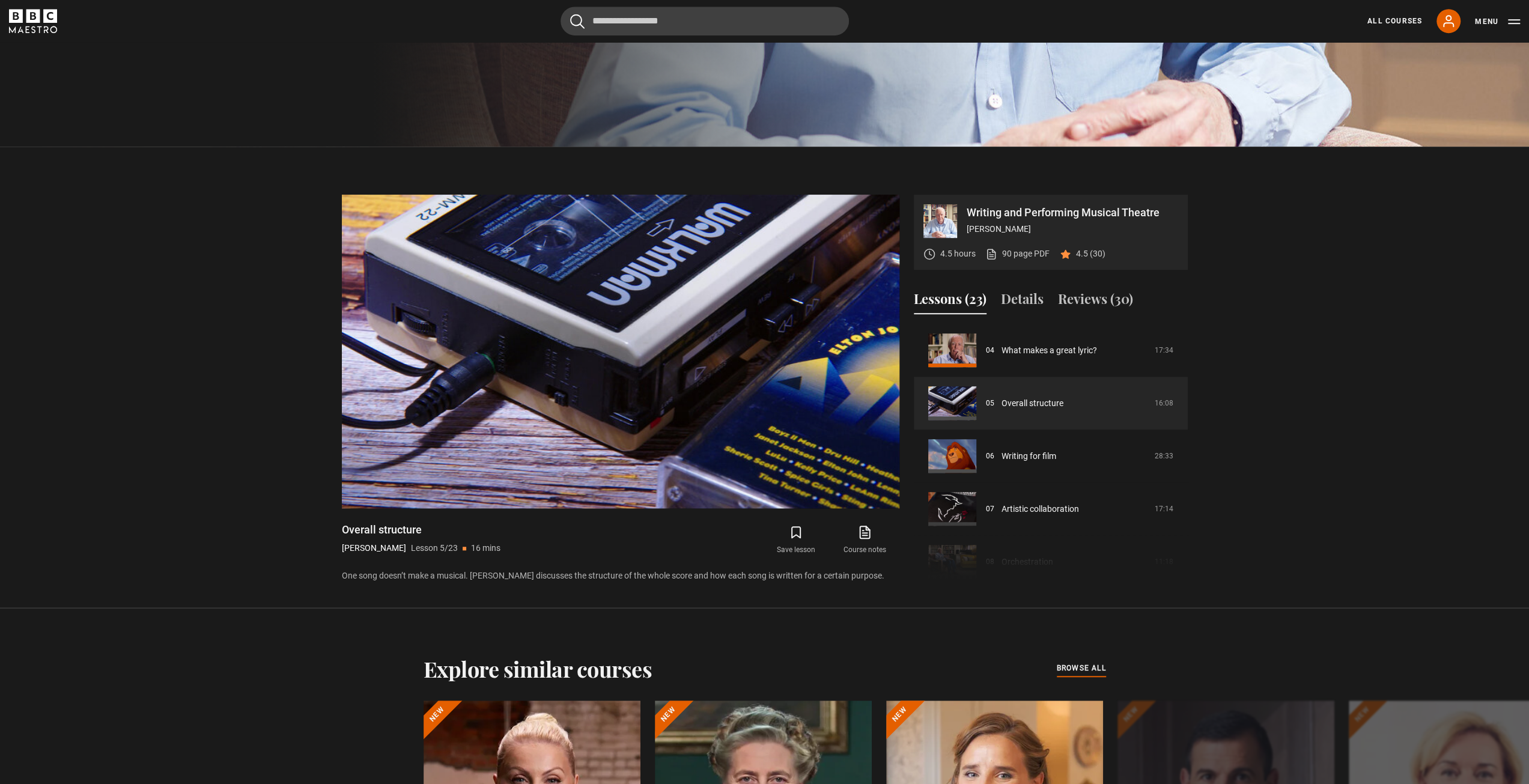
scroll to position [631, 0]
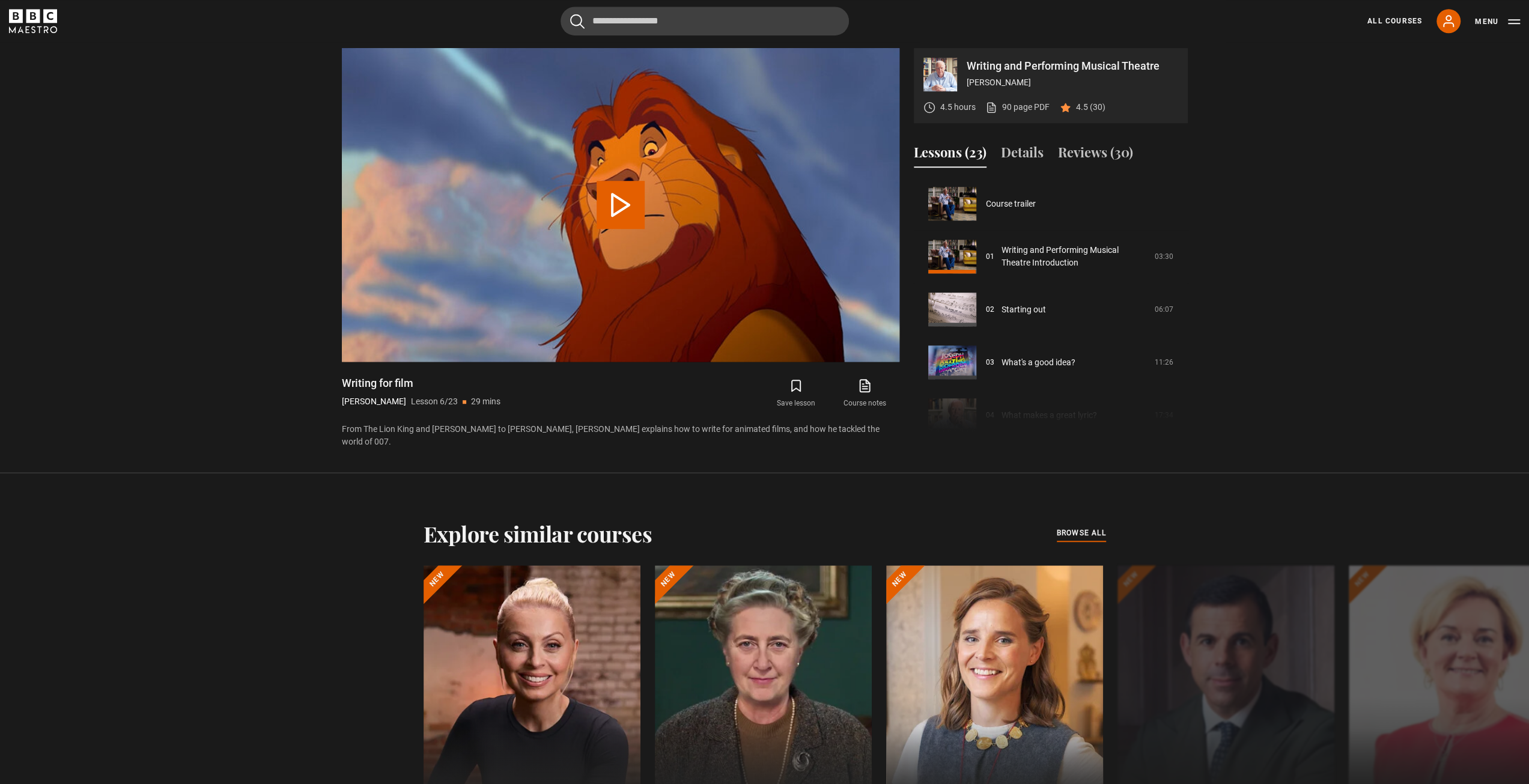
scroll to position [265, 0]
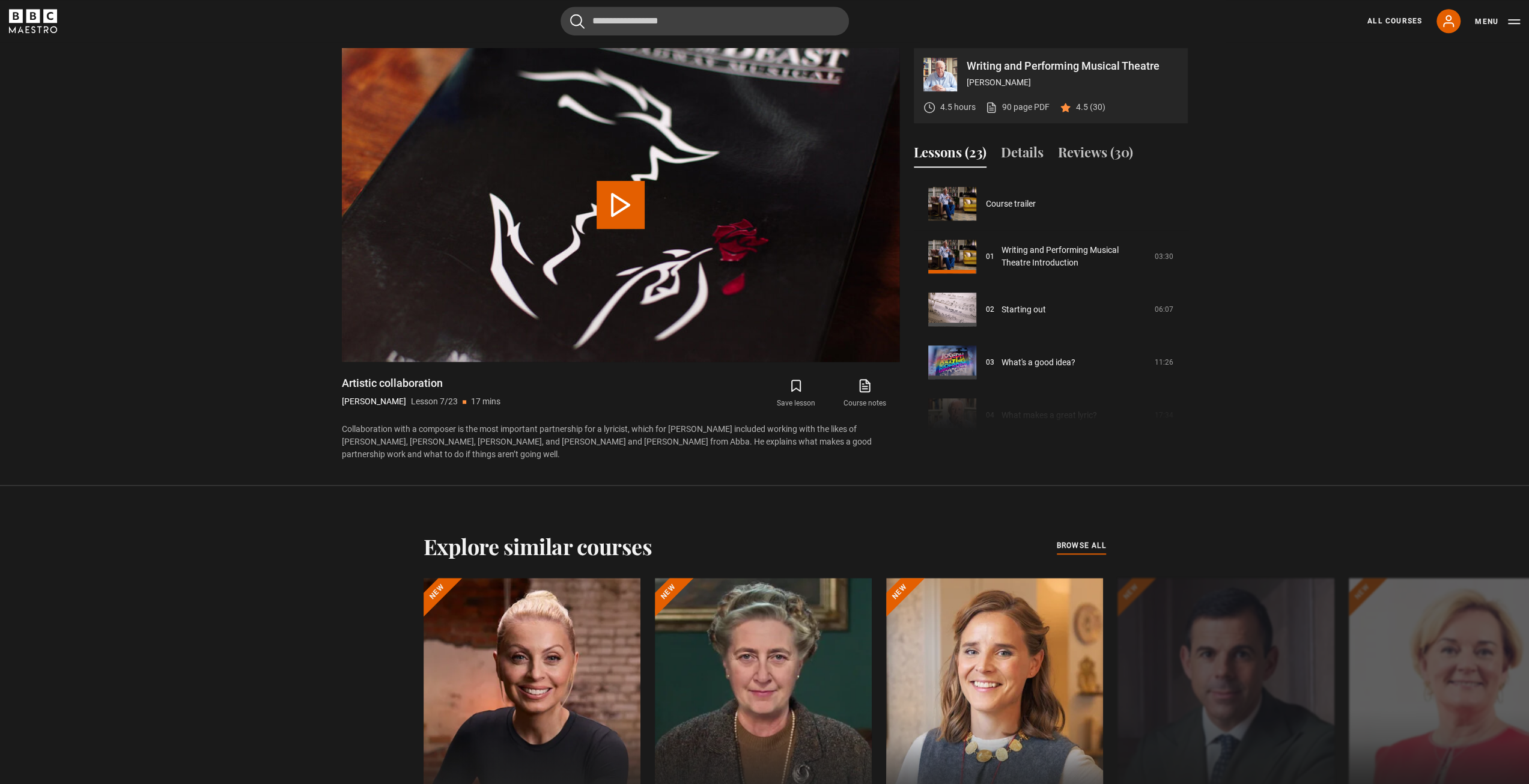
scroll to position [317, 0]
